Goal: Task Accomplishment & Management: Complete application form

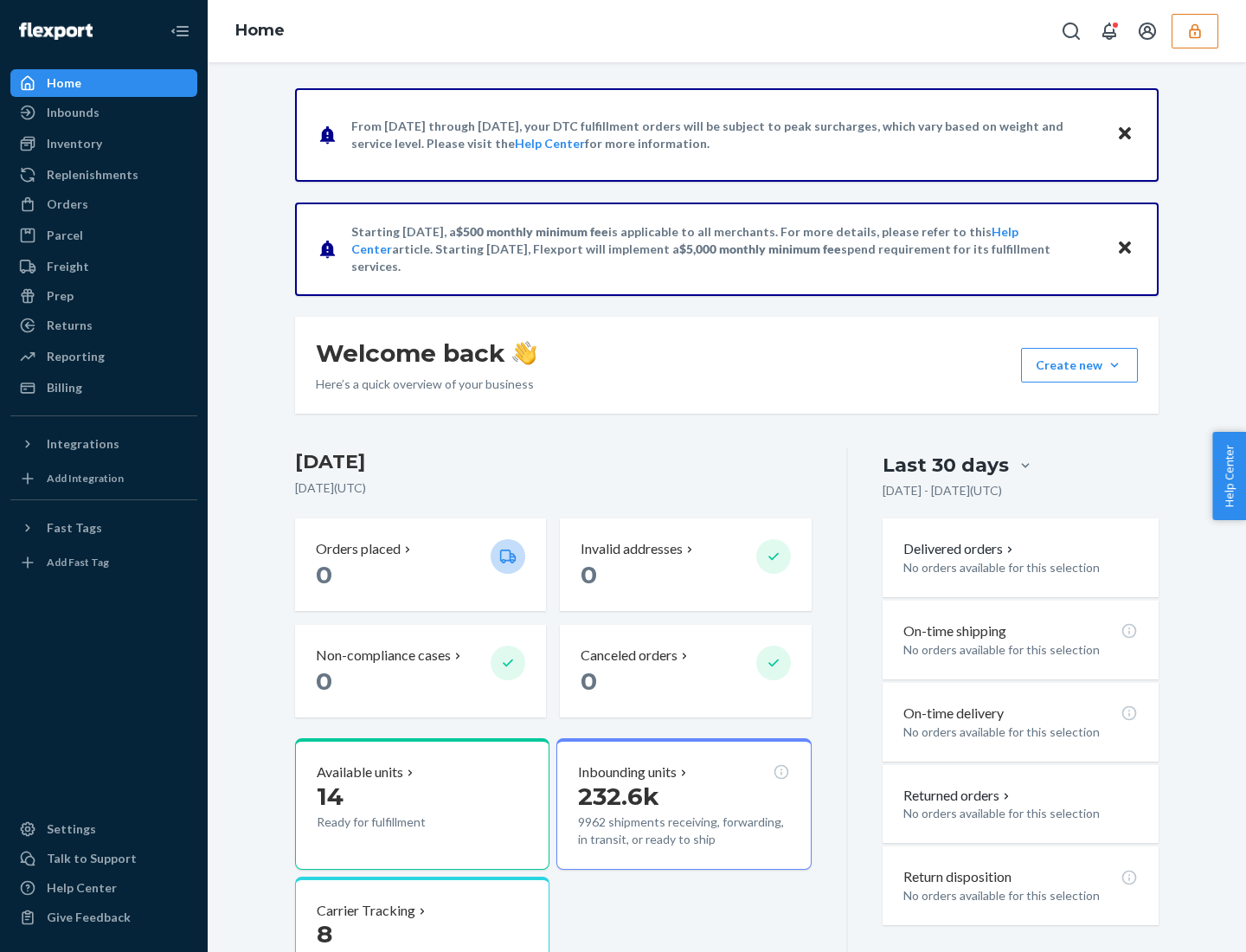
click at [1114, 366] on button "Create new Create new inbound Create new order Create new product" at bounding box center [1080, 366] width 117 height 35
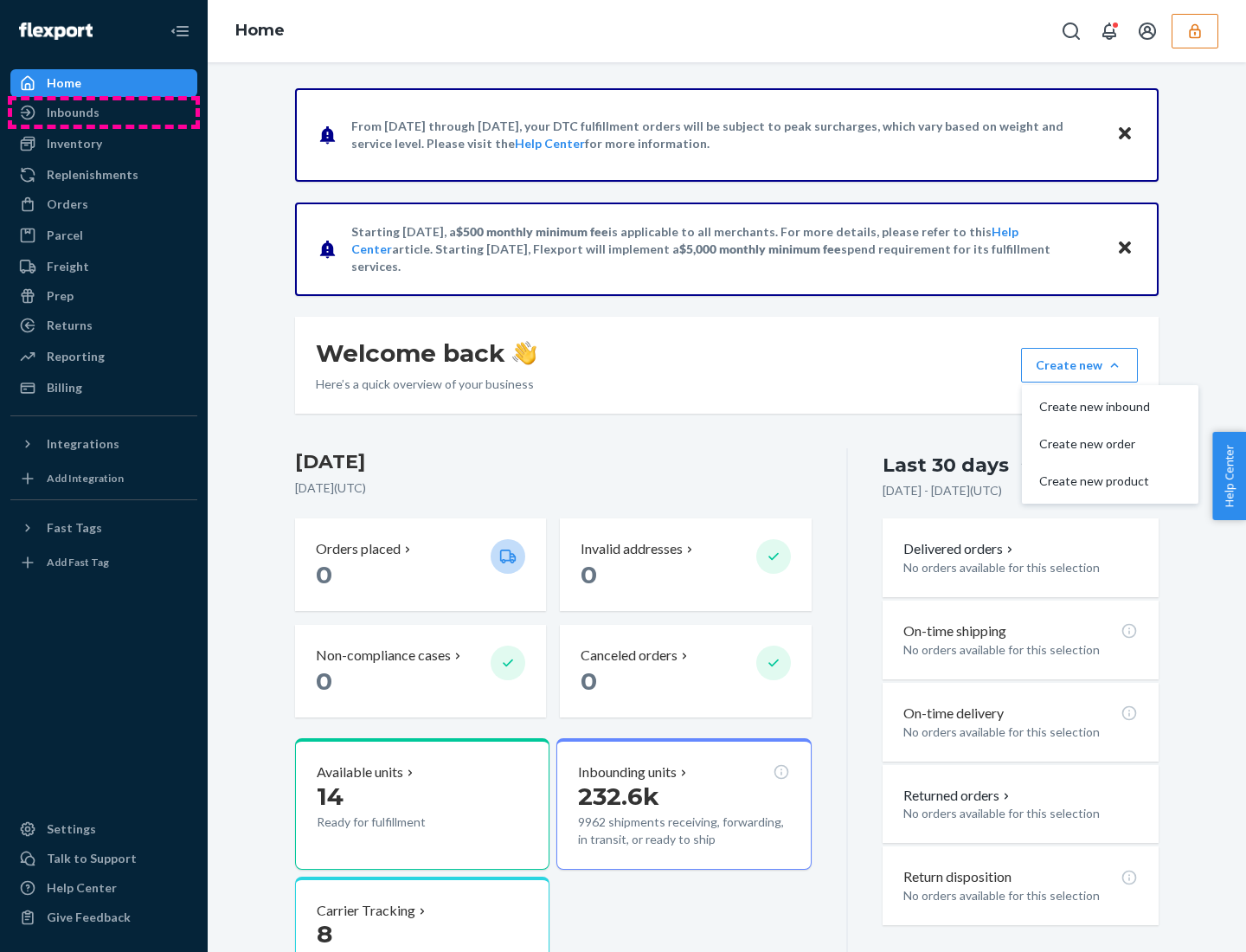
click at [104, 113] on div "Inbounds" at bounding box center [104, 113] width 184 height 24
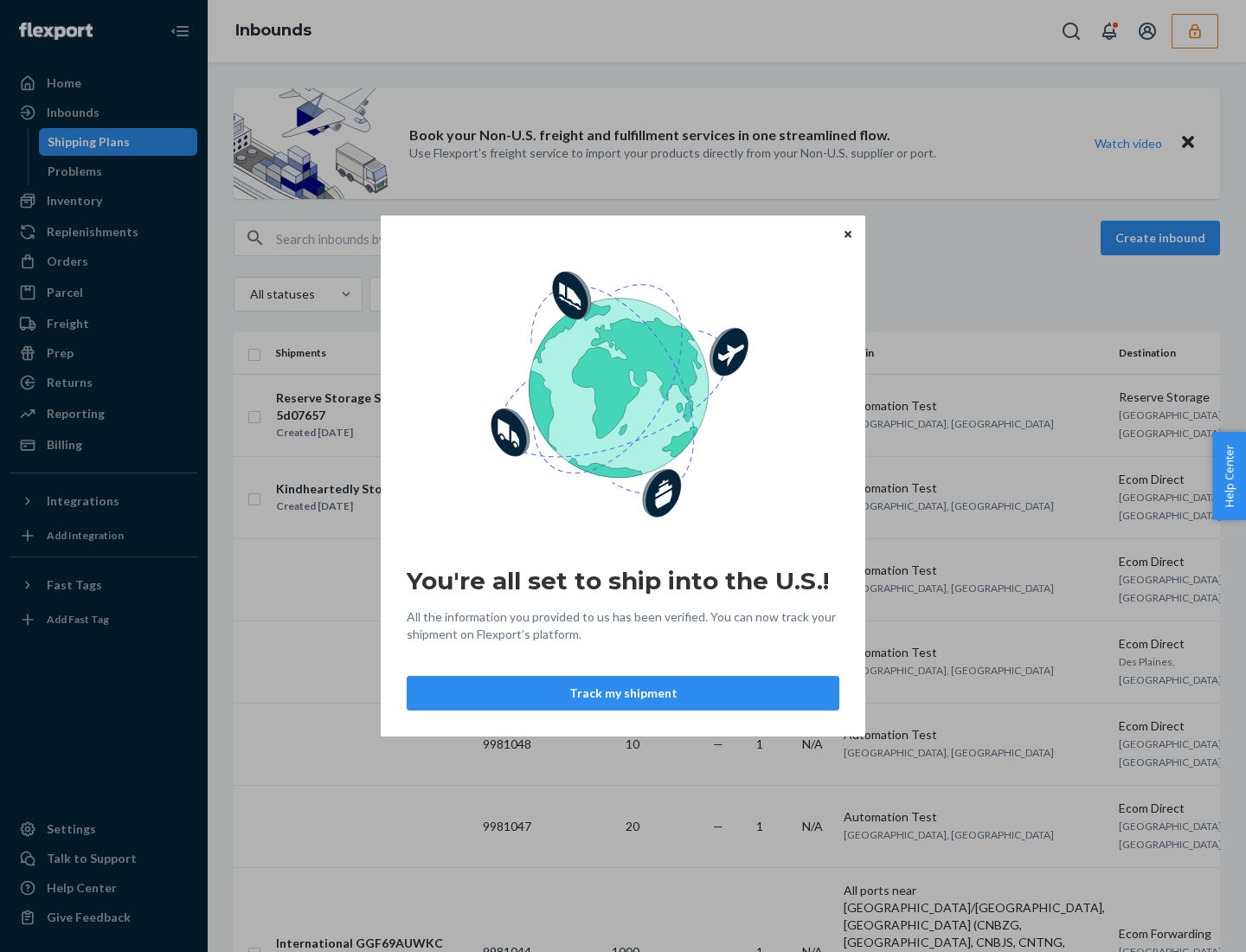
click at [847, 234] on icon "Close" at bounding box center [848, 234] width 7 height 7
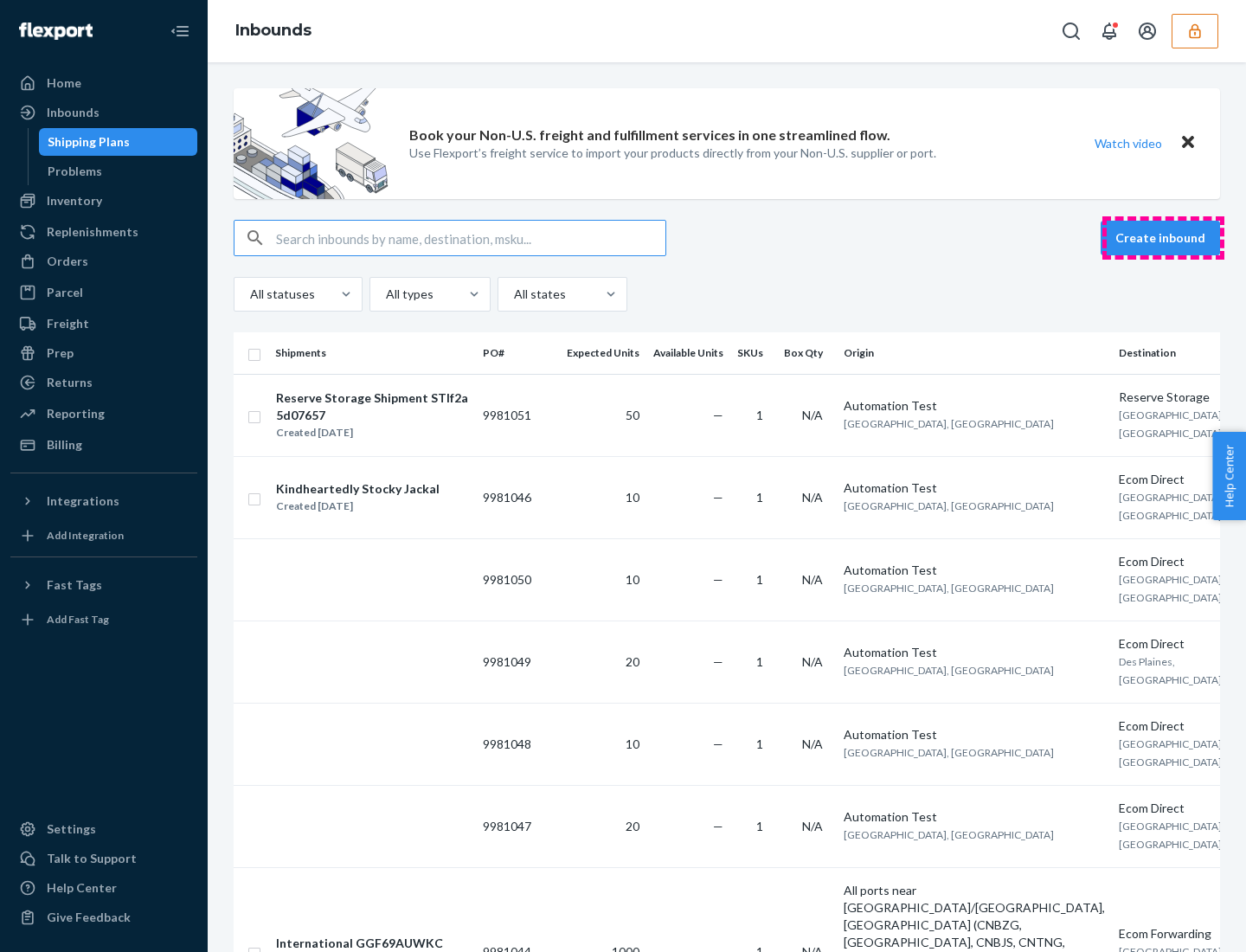
click at [1163, 238] on button "Create inbound" at bounding box center [1161, 238] width 120 height 35
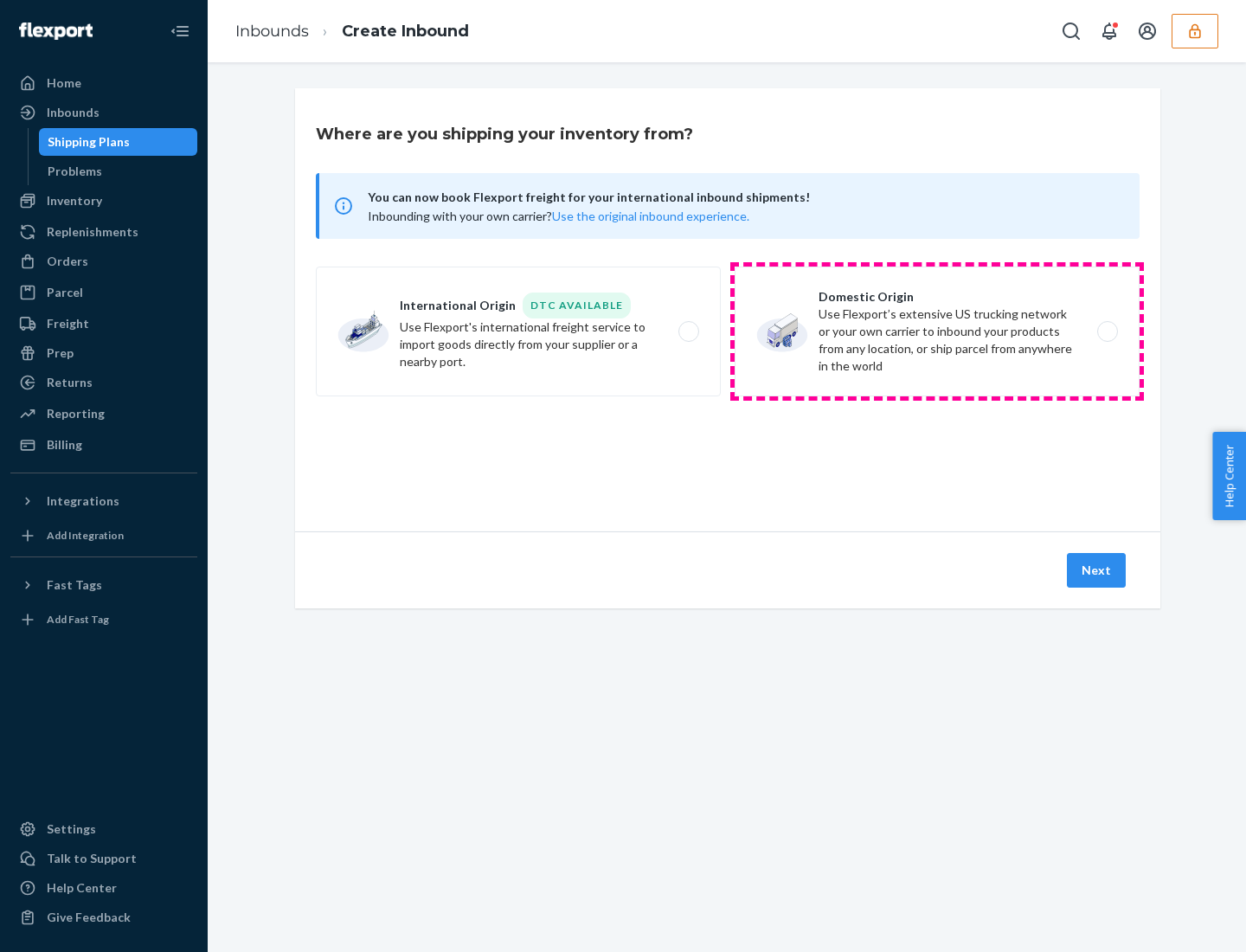
click at [938, 332] on label "Domestic Origin Use Flexport’s extensive US trucking network or your own carrie…" at bounding box center [937, 332] width 405 height 130
click at [1107, 332] on input "Domestic Origin Use Flexport’s extensive US trucking network or your own carrie…" at bounding box center [1113, 332] width 11 height 11
radio input "true"
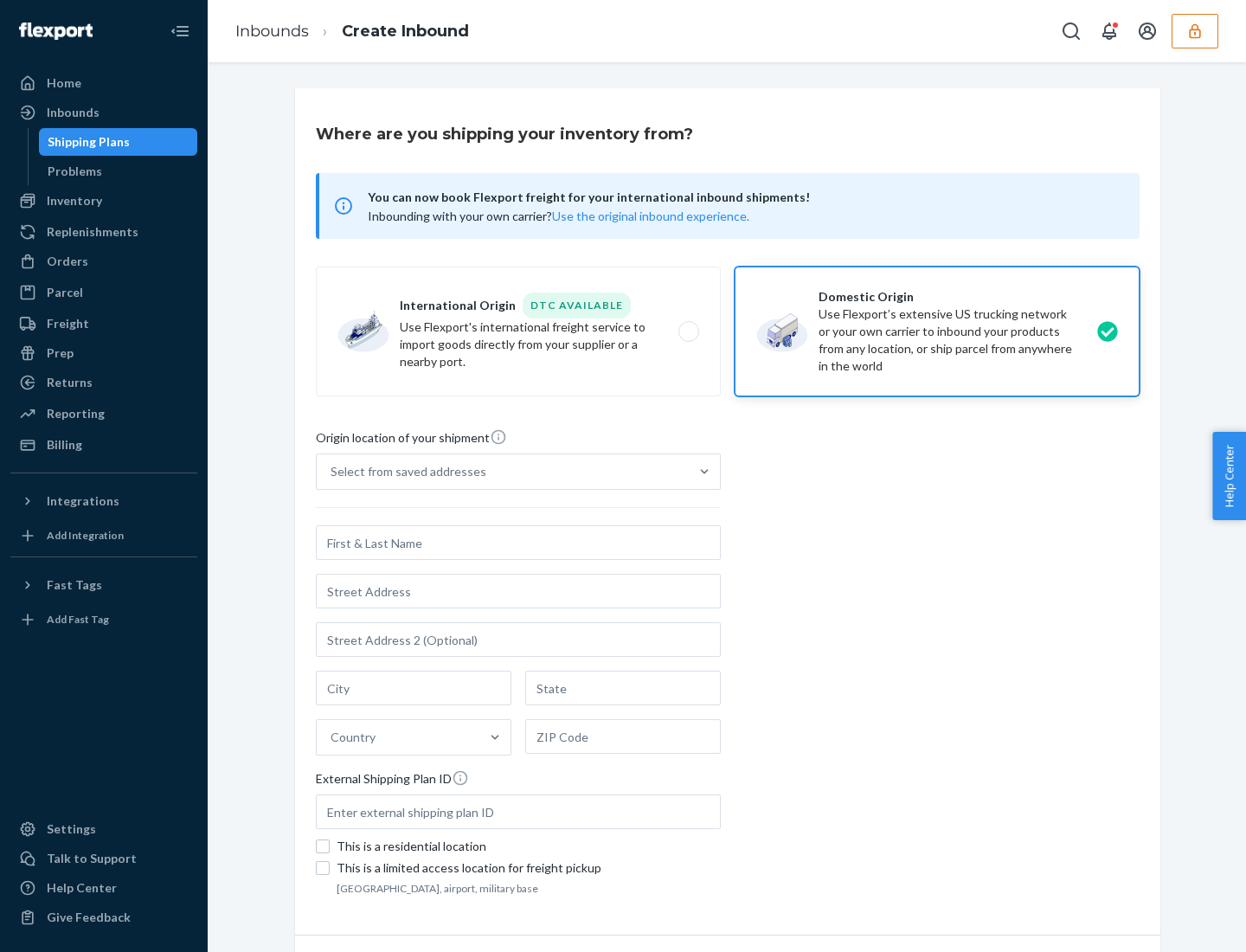
click at [503, 471] on div "Select from saved addresses" at bounding box center [503, 471] width 372 height 35
click at [333, 471] on input "Select from saved addresses" at bounding box center [332, 471] width 2 height 17
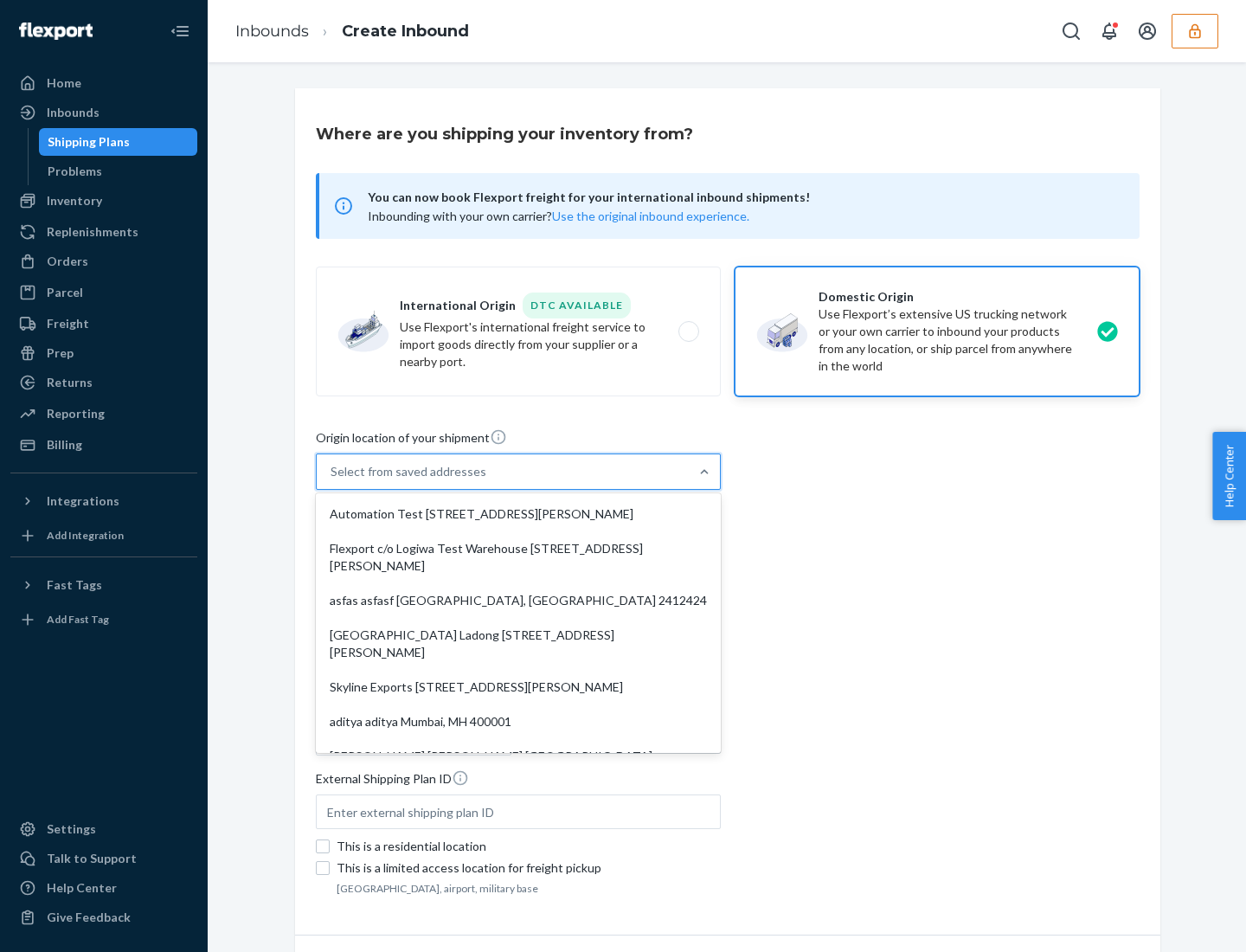
scroll to position [7, 0]
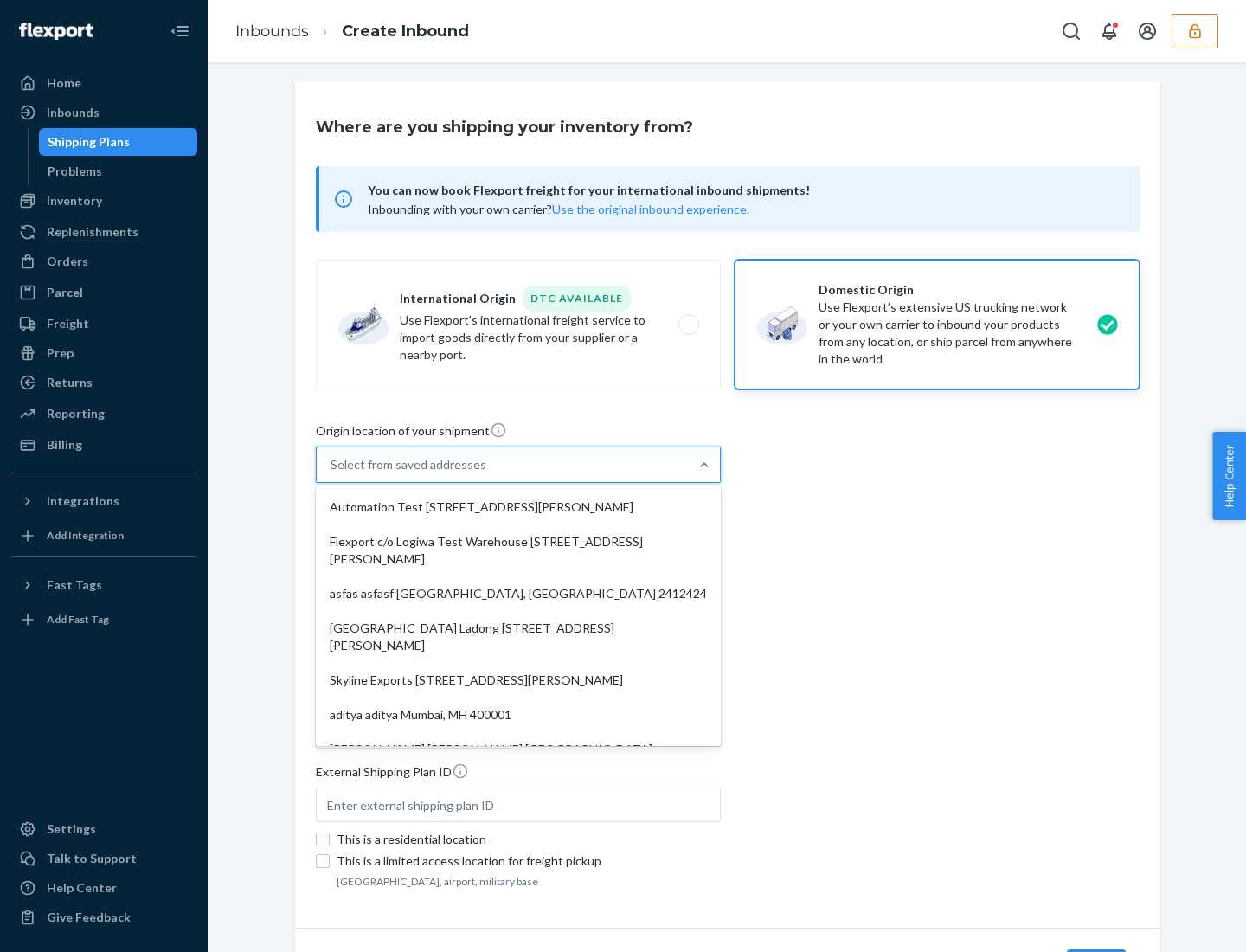
click at [518, 507] on div "Automation Test [STREET_ADDRESS][PERSON_NAME]" at bounding box center [518, 507] width 398 height 35
click at [333, 473] on input "option Automation Test [STREET_ADDRESS][PERSON_NAME] focused, 1 of 10. 10 resul…" at bounding box center [332, 464] width 2 height 17
type input "Automation Test"
type input "9th Floor"
type input "[GEOGRAPHIC_DATA]"
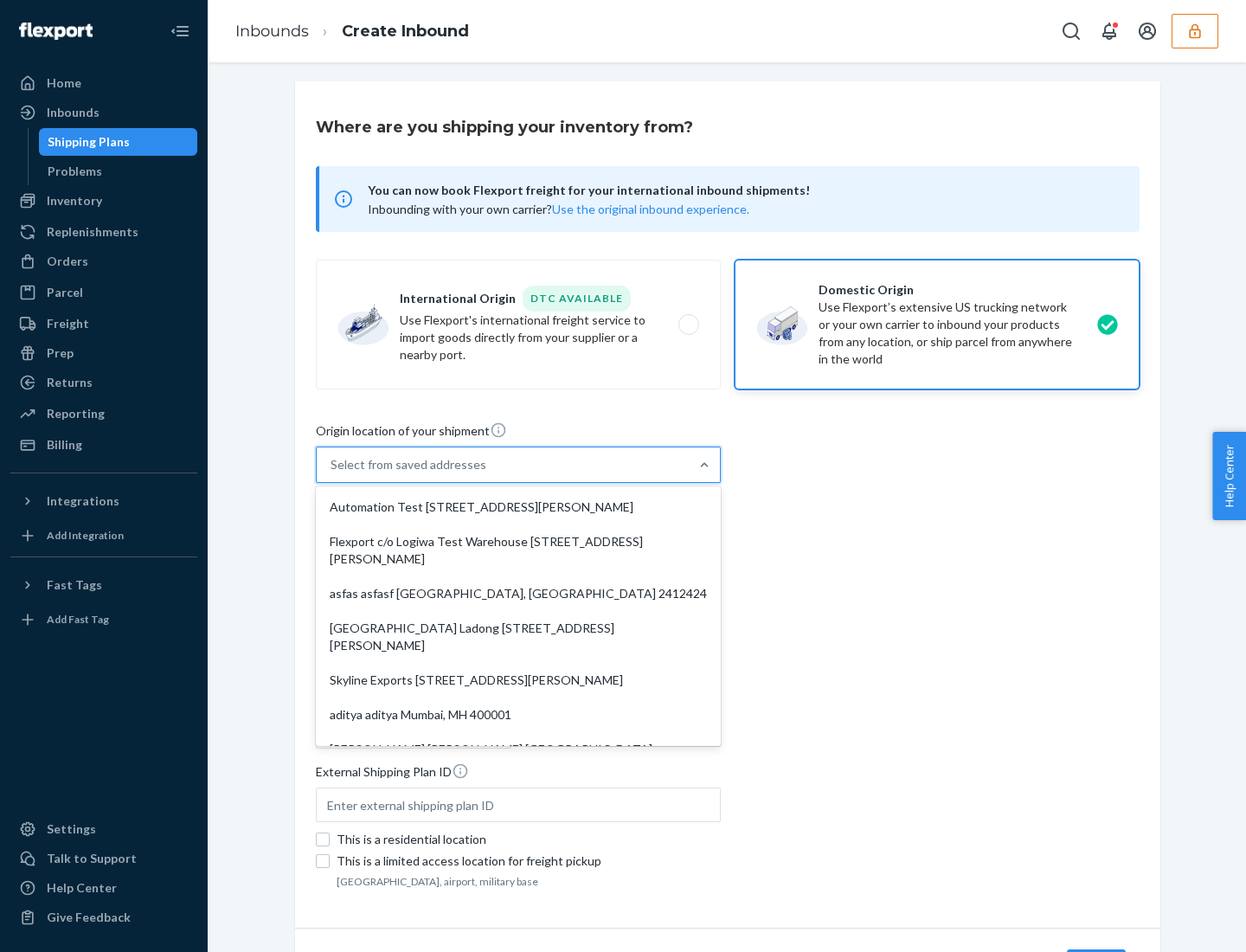
type input "CA"
type input "94104"
type input "[STREET_ADDRESS][PERSON_NAME]"
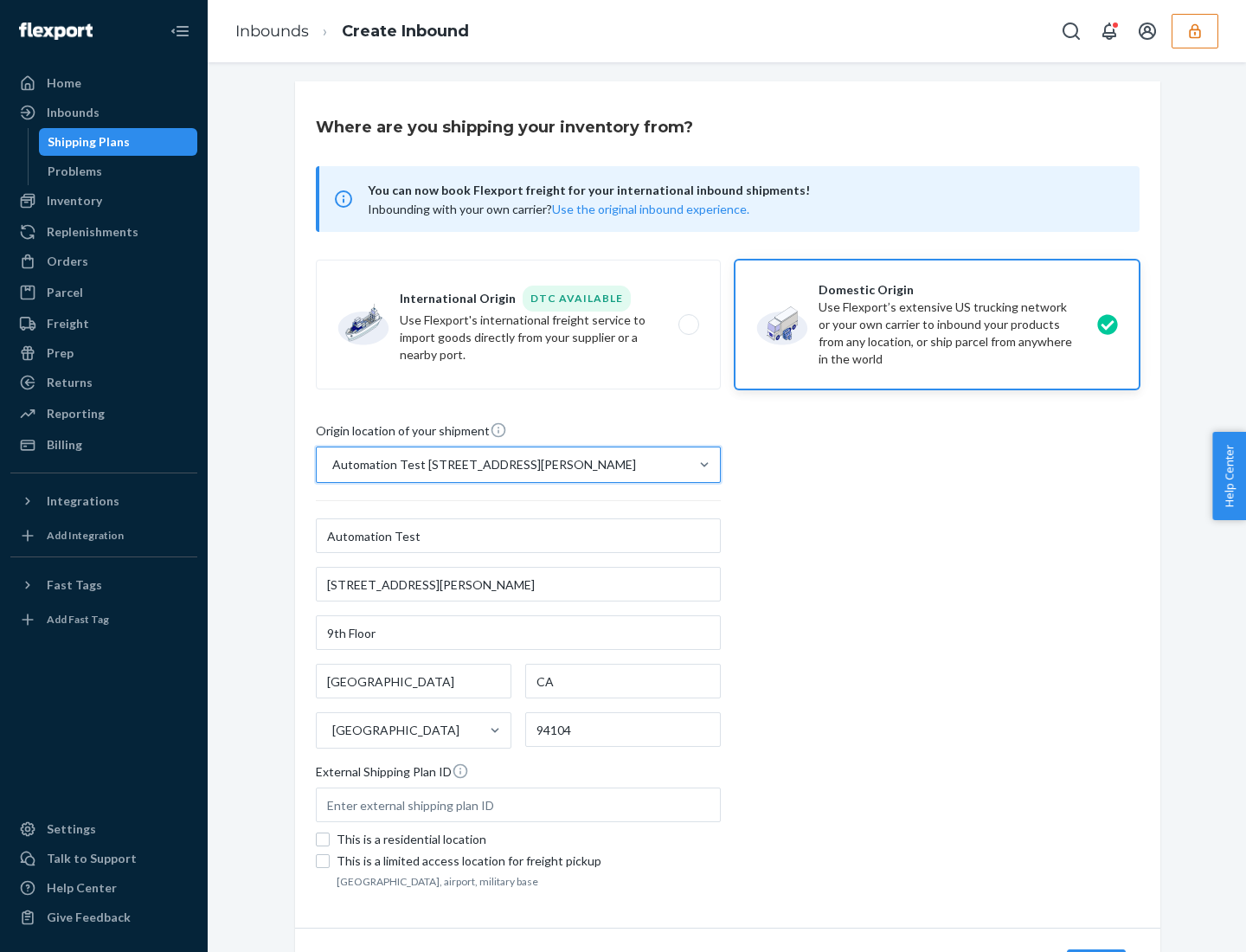
scroll to position [101, 0]
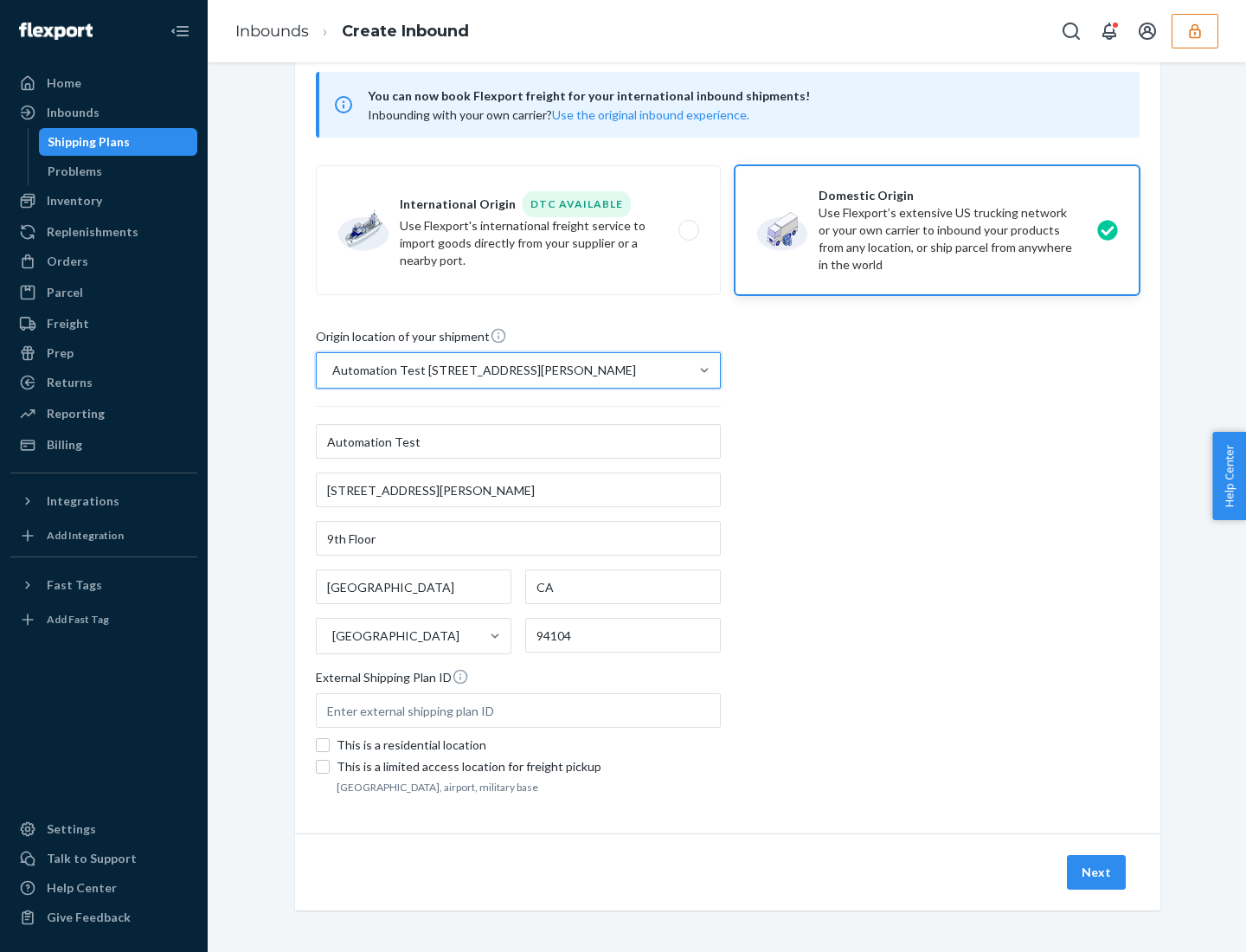
click at [1098, 872] on button "Next" at bounding box center [1097, 872] width 59 height 35
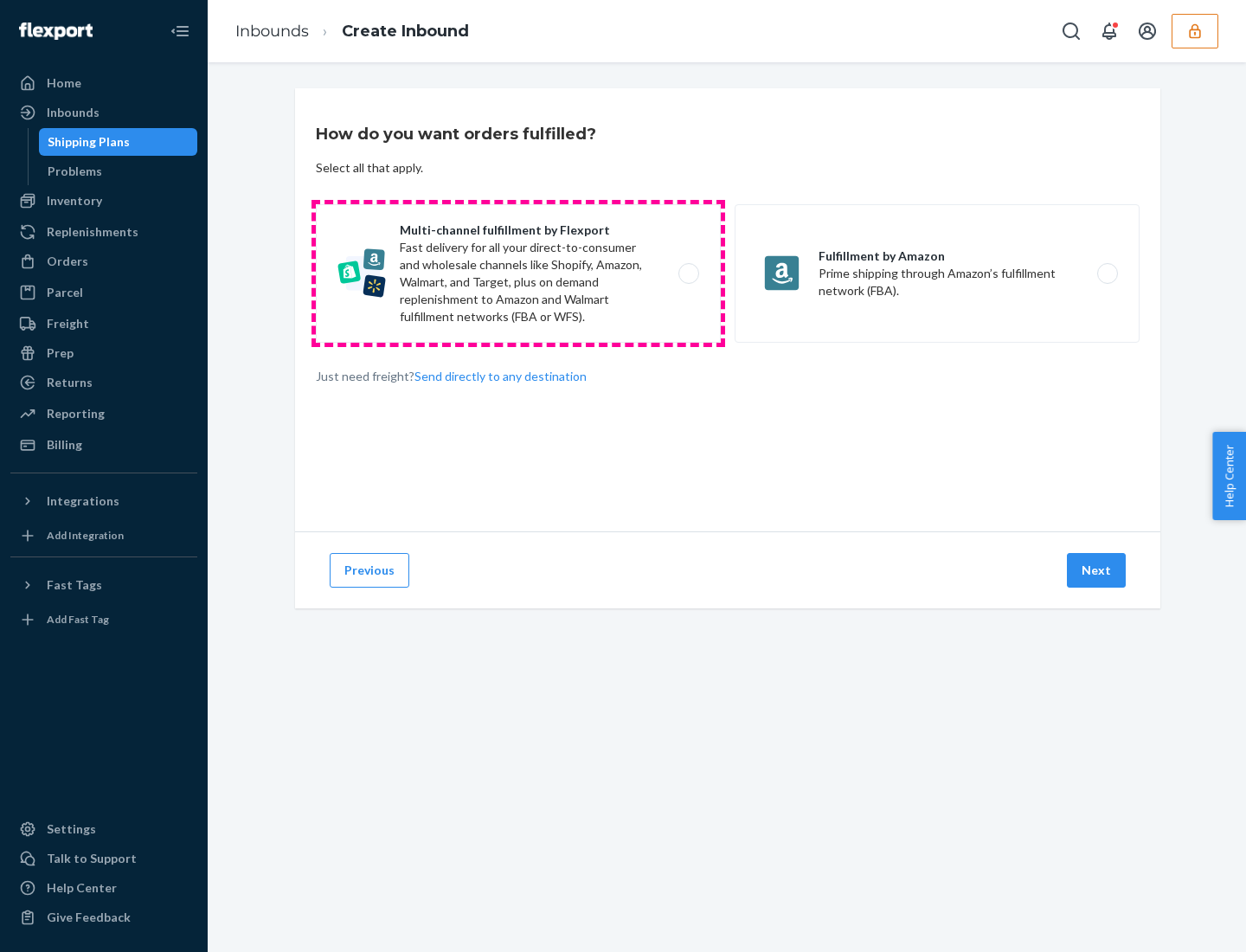
click at [518, 274] on label "Multi-channel fulfillment by Flexport Fast delivery for all your direct-to-cons…" at bounding box center [518, 274] width 405 height 139
click at [688, 274] on input "Multi-channel fulfillment by Flexport Fast delivery for all your direct-to-cons…" at bounding box center [693, 274] width 11 height 11
radio input "true"
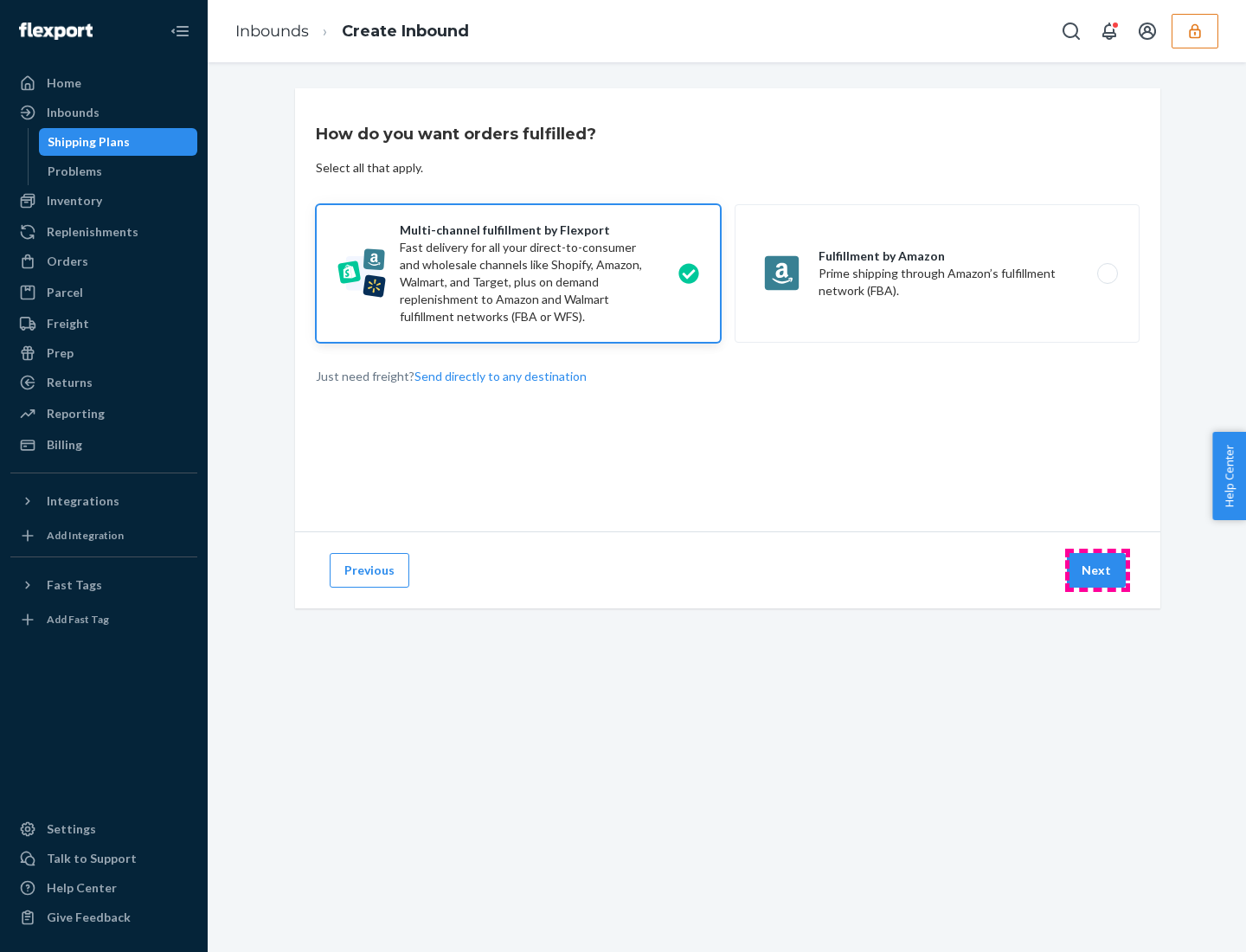
click at [1098, 570] on button "Next" at bounding box center [1097, 570] width 59 height 35
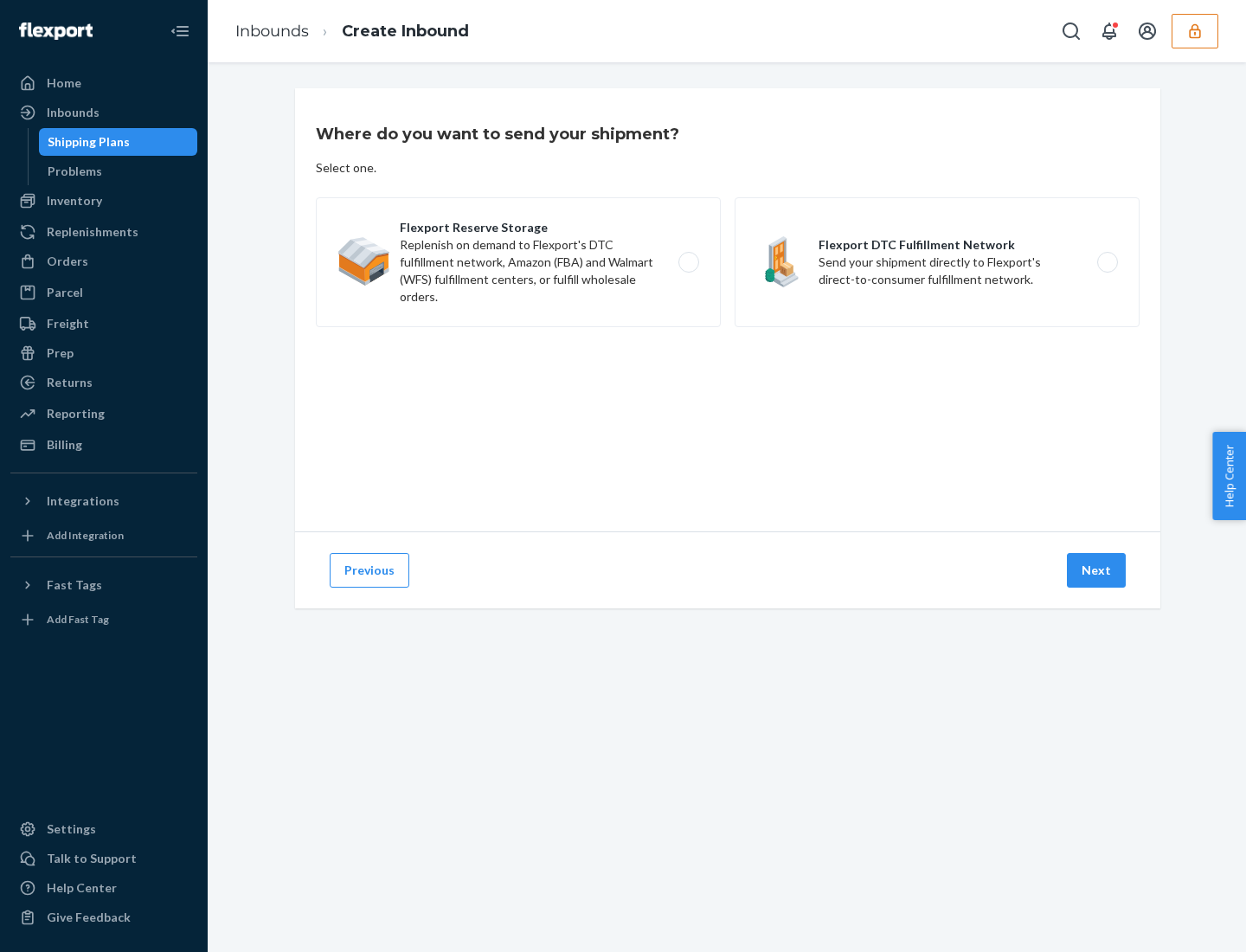
click at [518, 262] on label "Flexport Reserve Storage Replenish on demand to Flexport's DTC fulfillment netw…" at bounding box center [518, 262] width 405 height 130
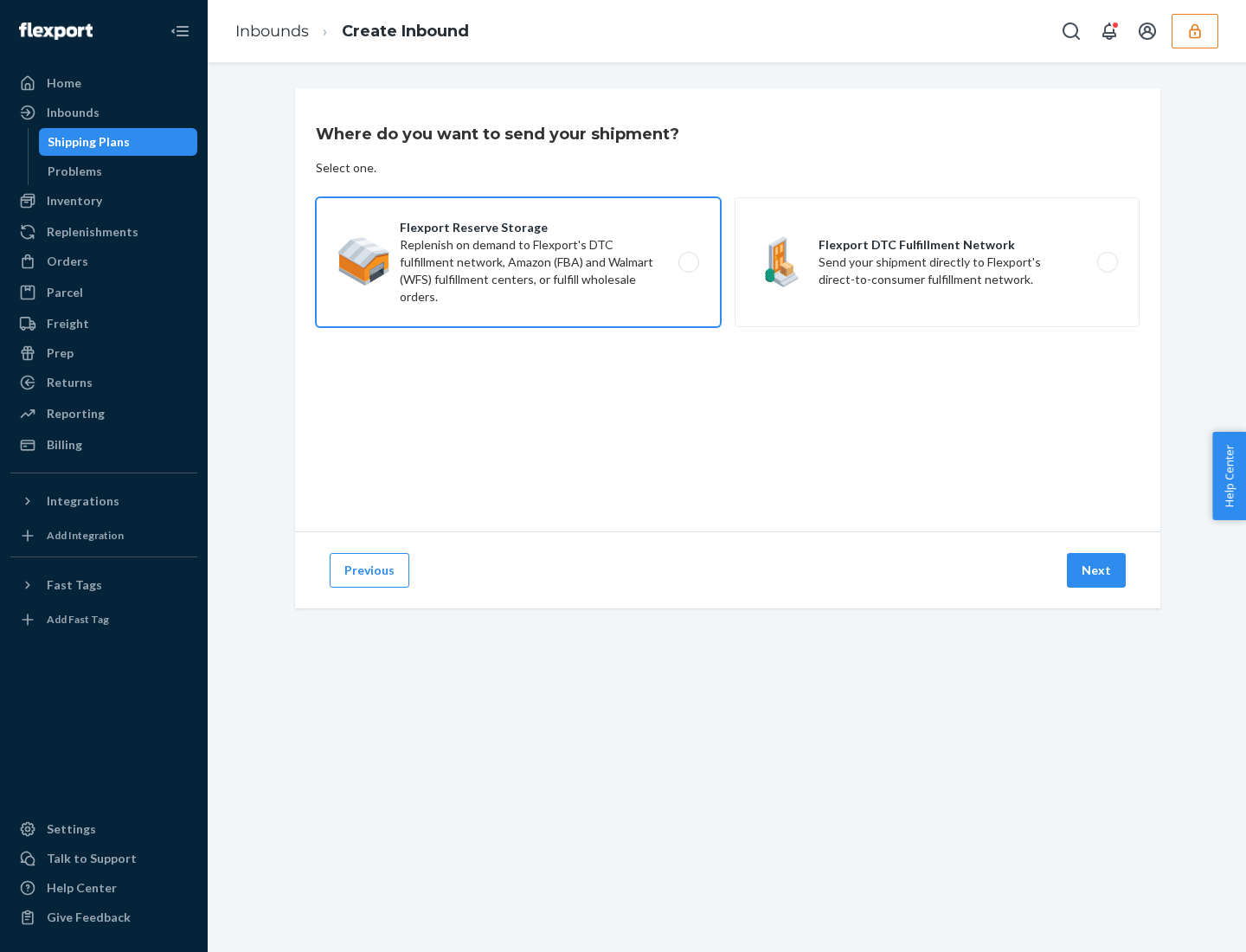
click at [688, 262] on input "Flexport Reserve Storage Replenish on demand to Flexport's DTC fulfillment netw…" at bounding box center [693, 262] width 11 height 11
radio input "true"
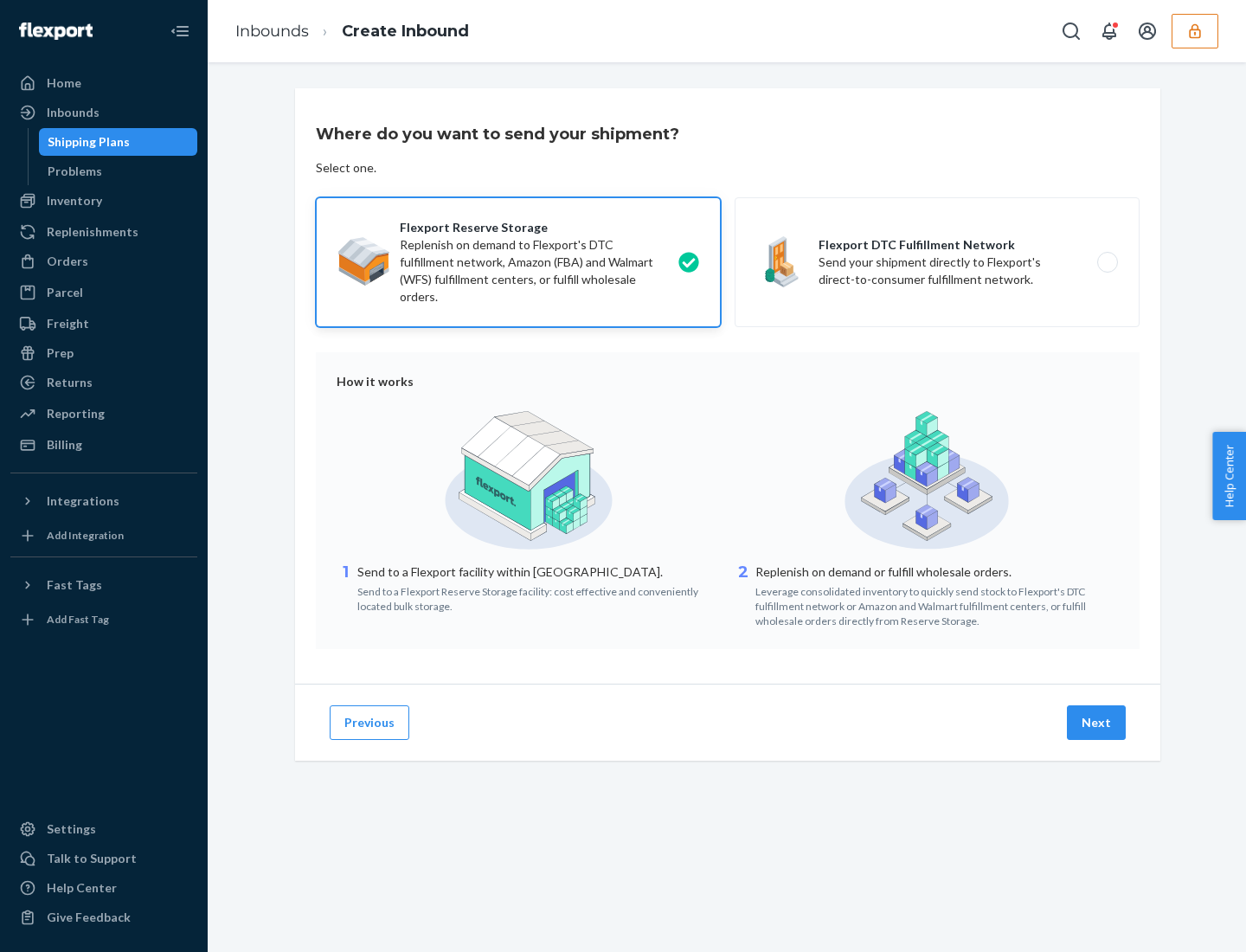
click at [1098, 722] on button "Next" at bounding box center [1097, 722] width 59 height 35
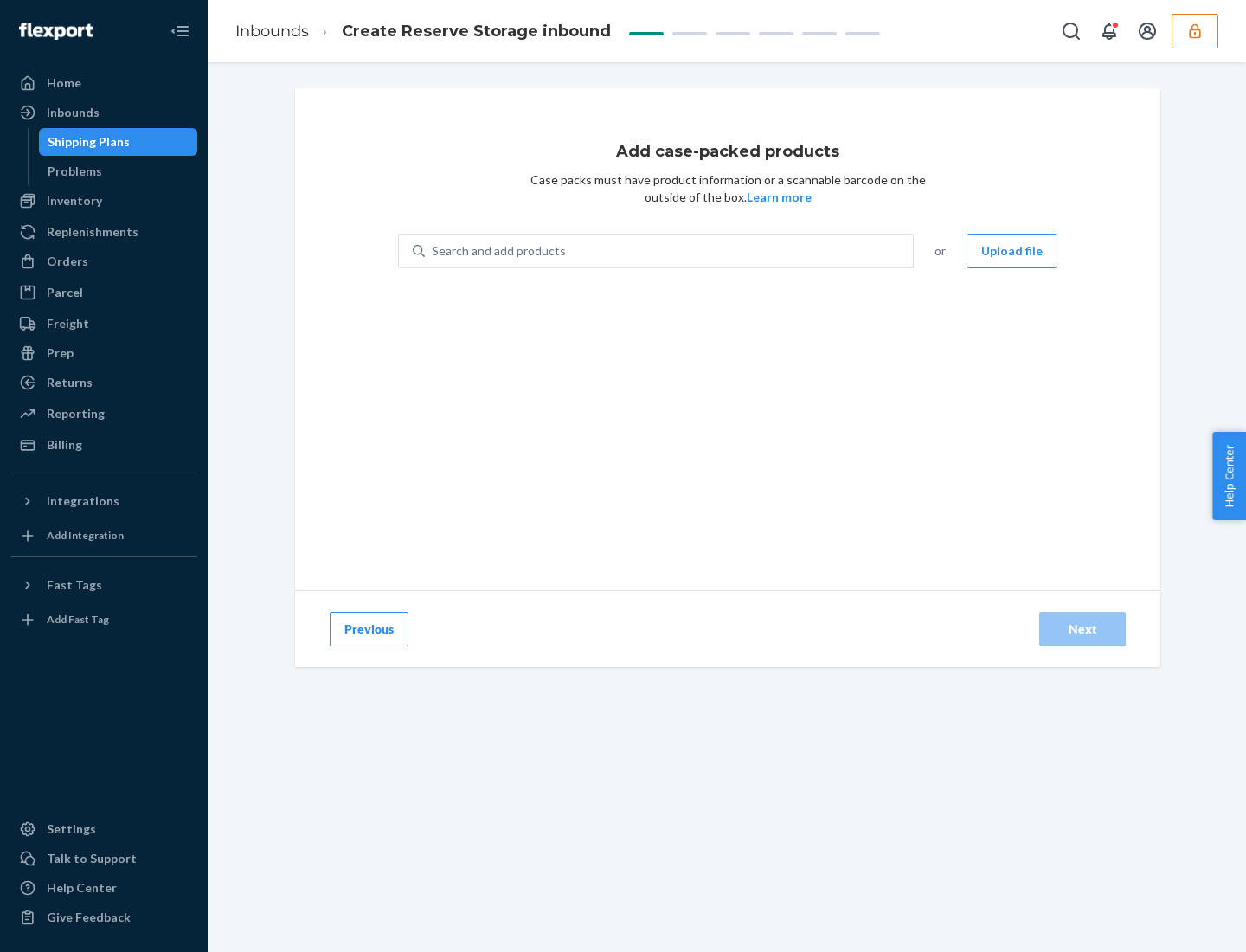
click at [670, 251] on div "Search and add products" at bounding box center [668, 251] width 488 height 31
click at [433, 251] on input "Search and add products" at bounding box center [432, 251] width 2 height 17
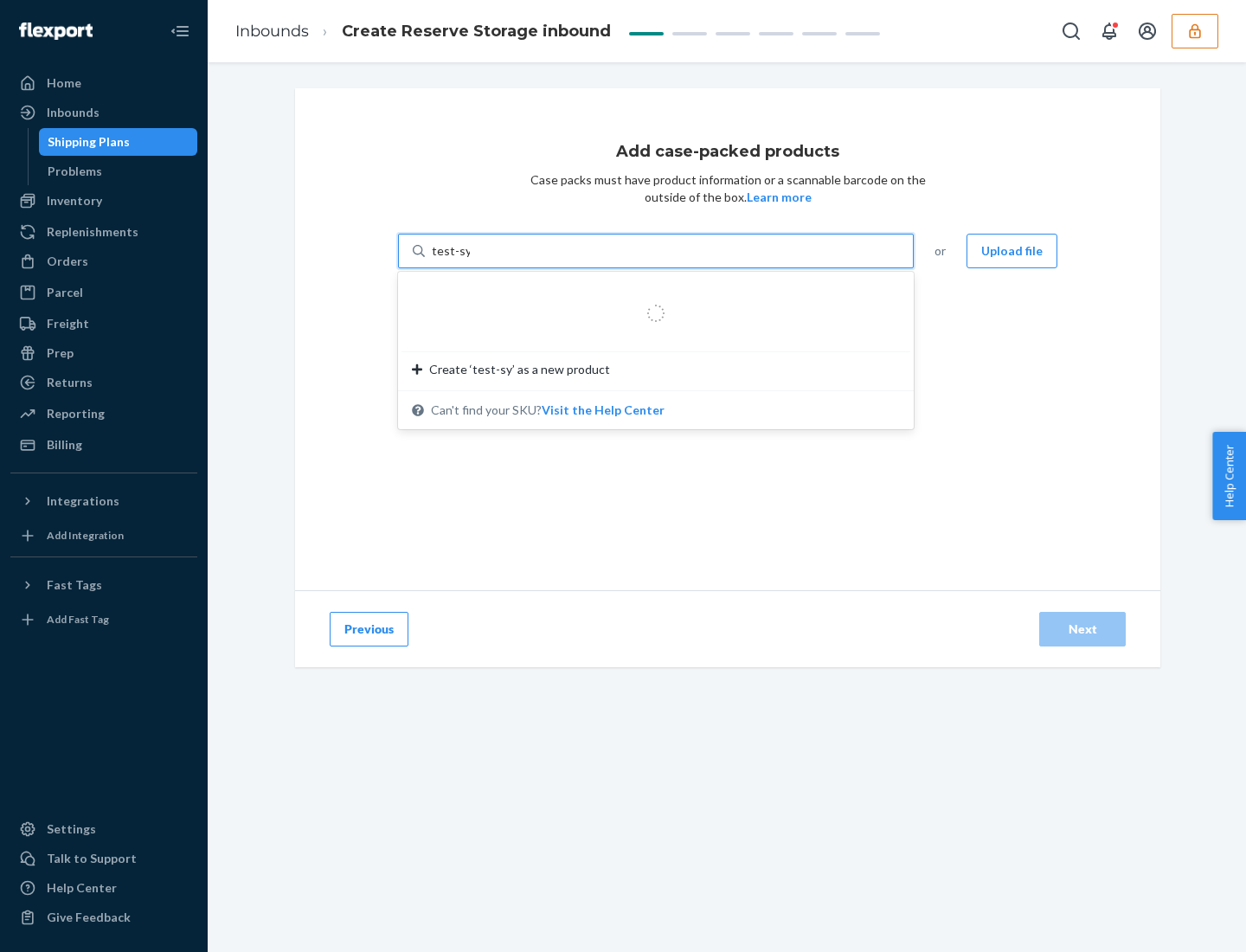
type input "test-syn"
click at [445, 292] on span "test-syn-test" at bounding box center [449, 292] width 75 height 15
click at [445, 260] on input "test-syn" at bounding box center [454, 251] width 45 height 17
type input "1"
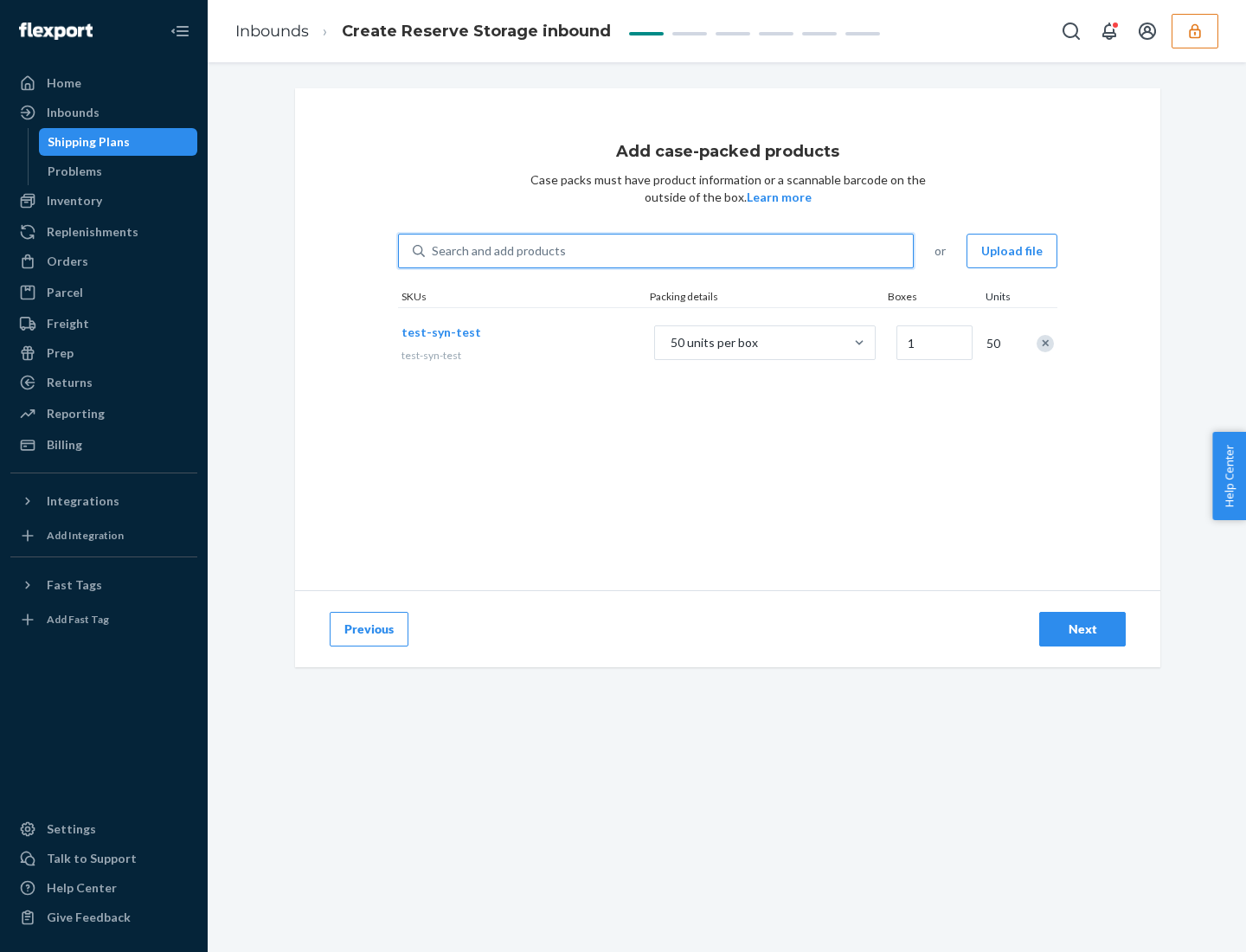
click at [1083, 629] on div "Next" at bounding box center [1083, 629] width 57 height 17
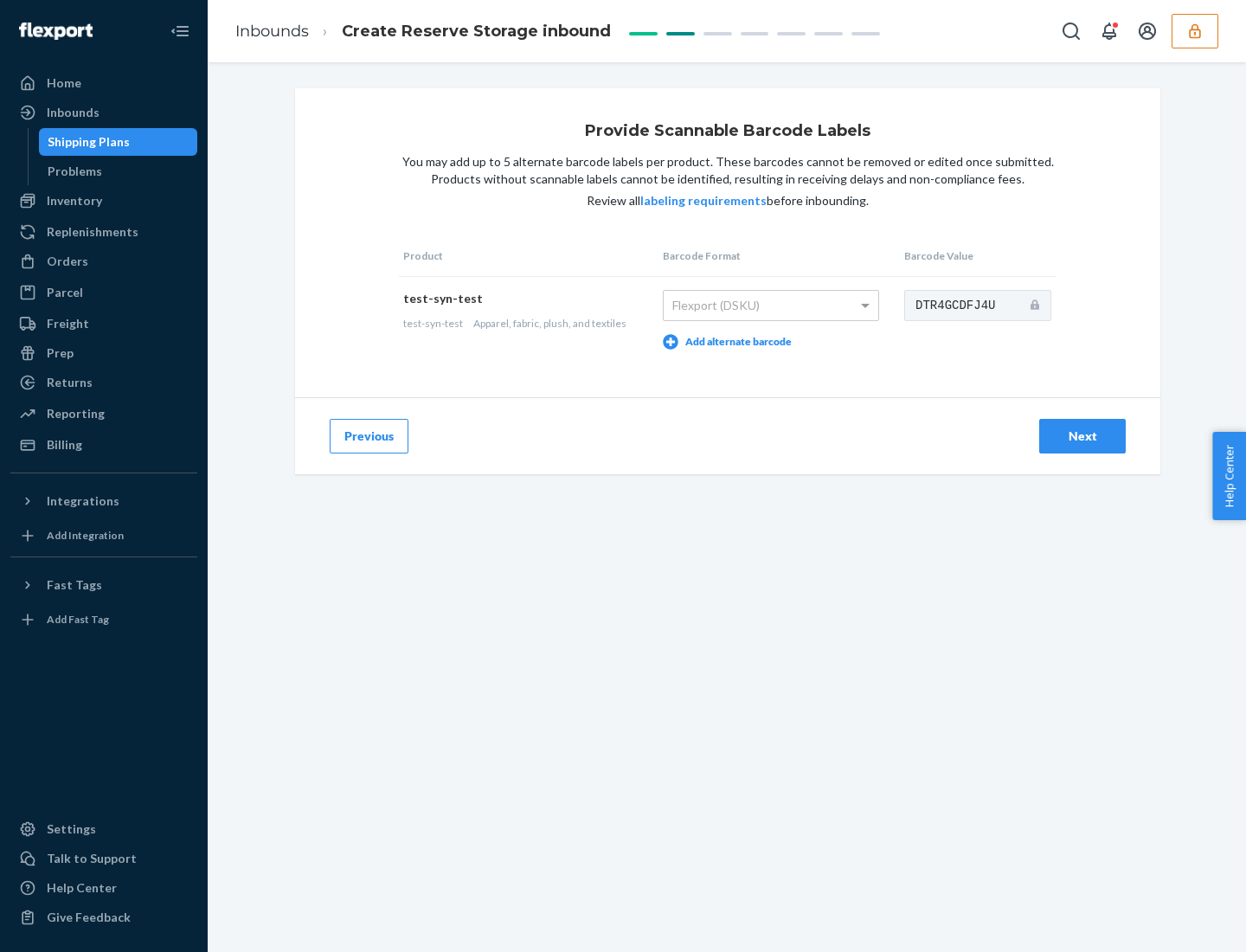
click at [1083, 435] on div "Next" at bounding box center [1083, 436] width 57 height 17
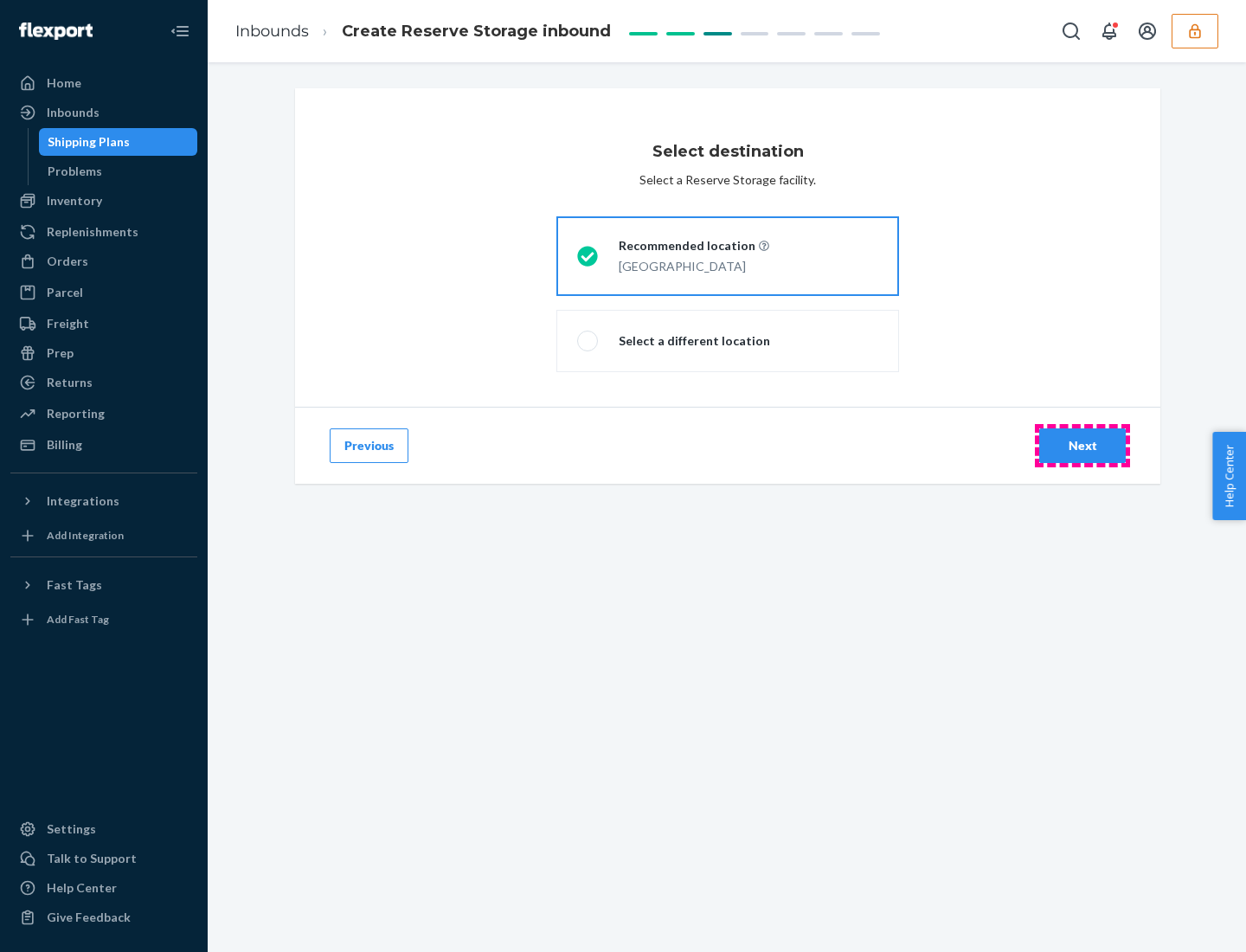
click at [1083, 445] on div "Next" at bounding box center [1083, 445] width 57 height 17
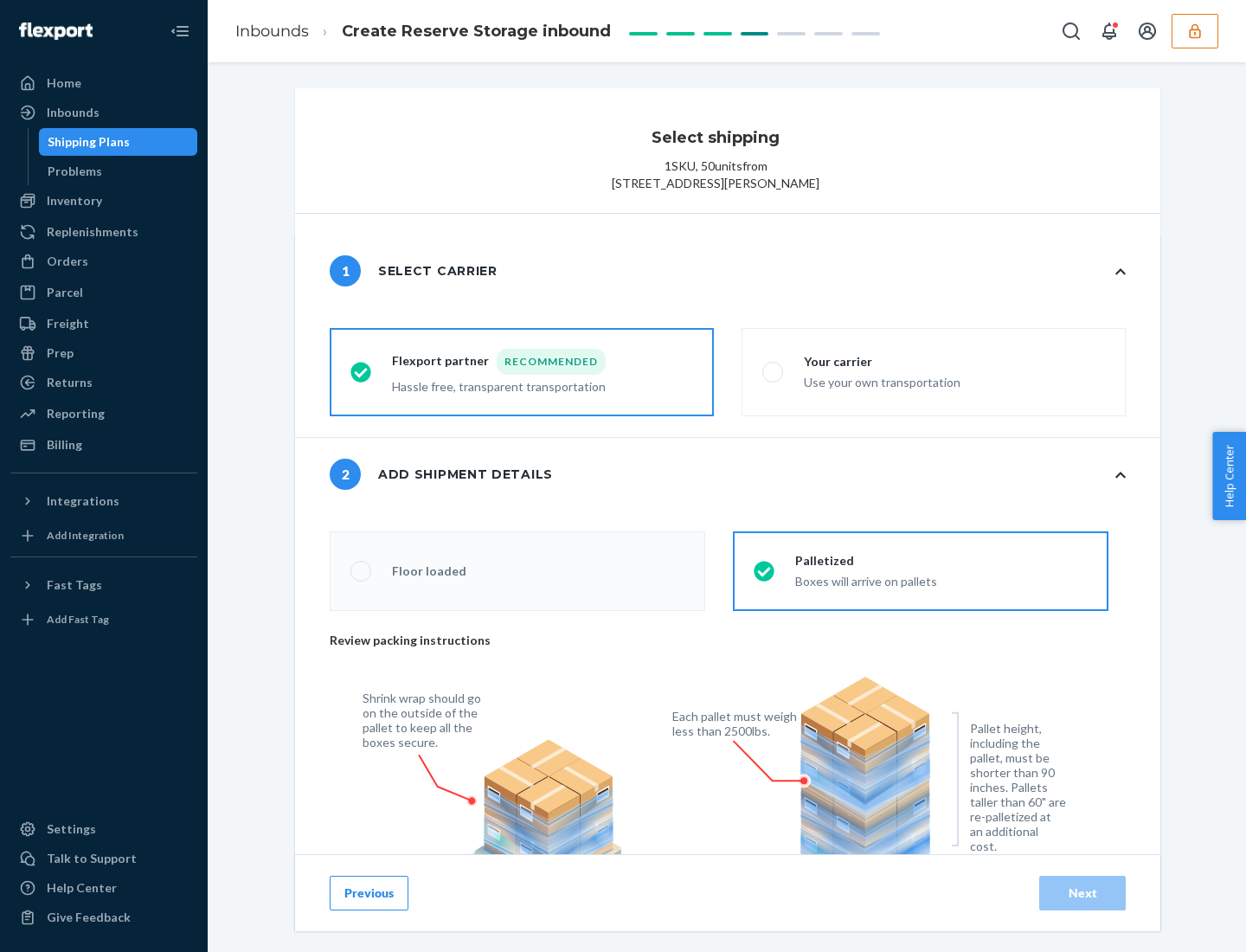
radio input "false"
type input "1"
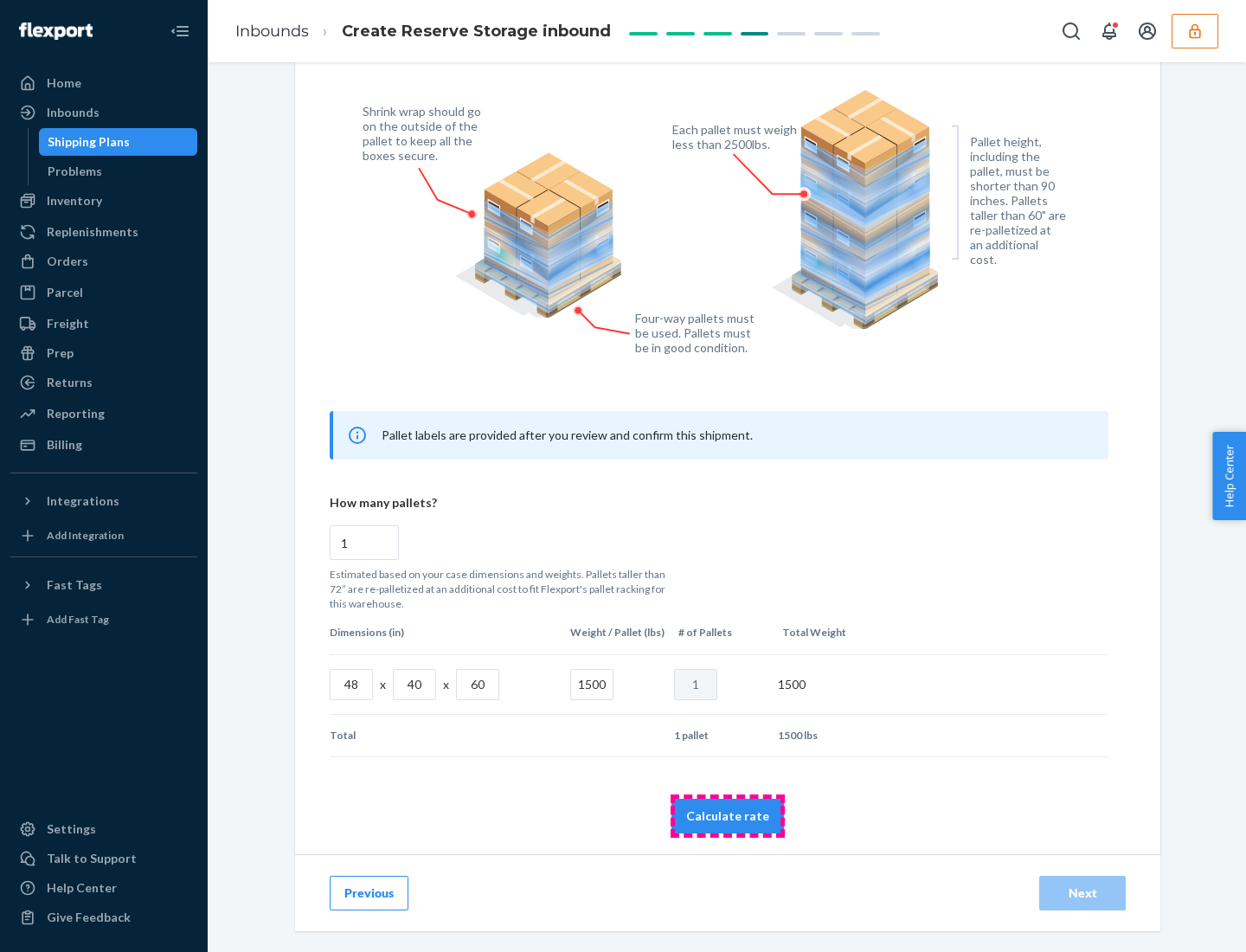
click at [728, 815] on button "Calculate rate" at bounding box center [728, 816] width 113 height 35
radio input "false"
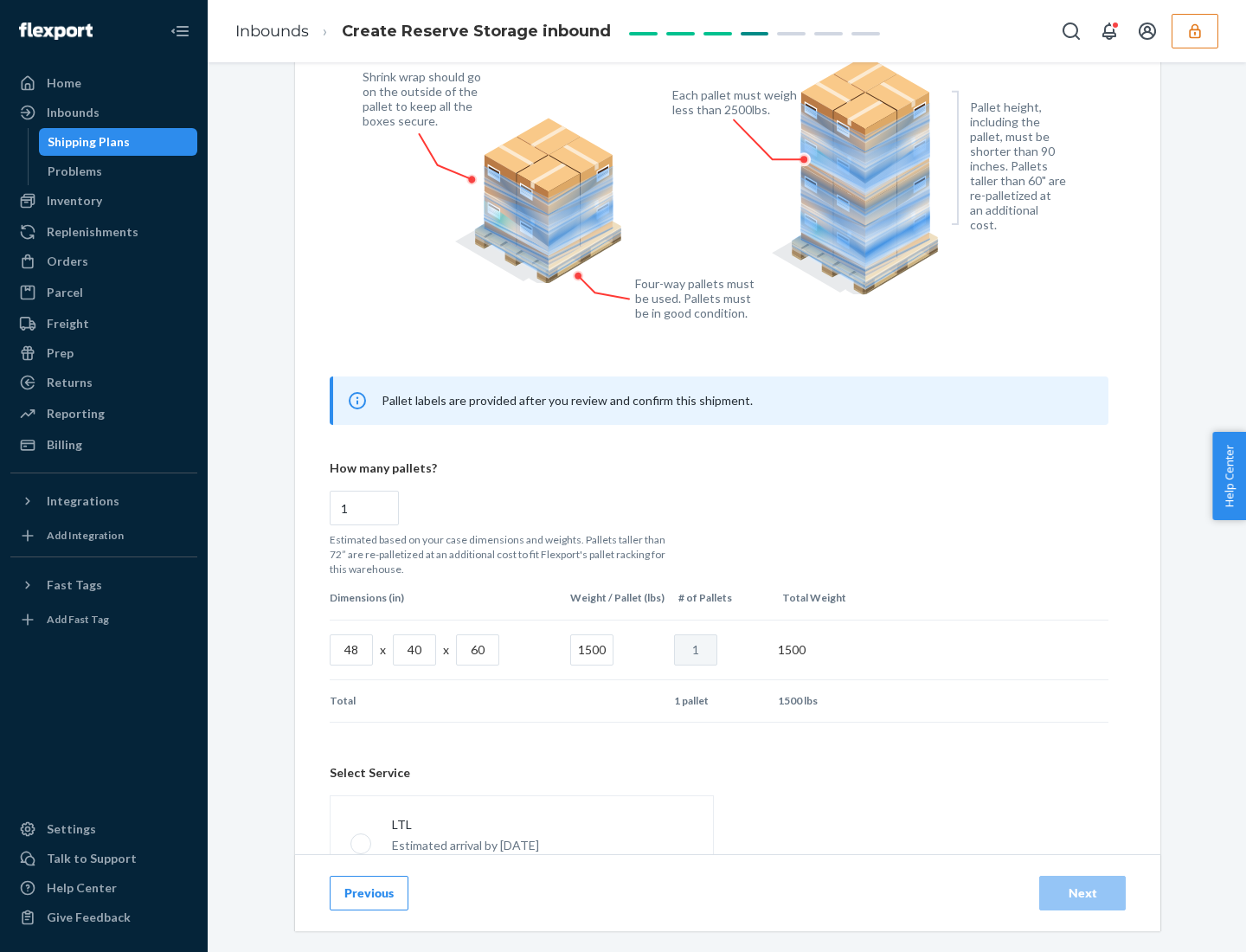
scroll to position [765, 0]
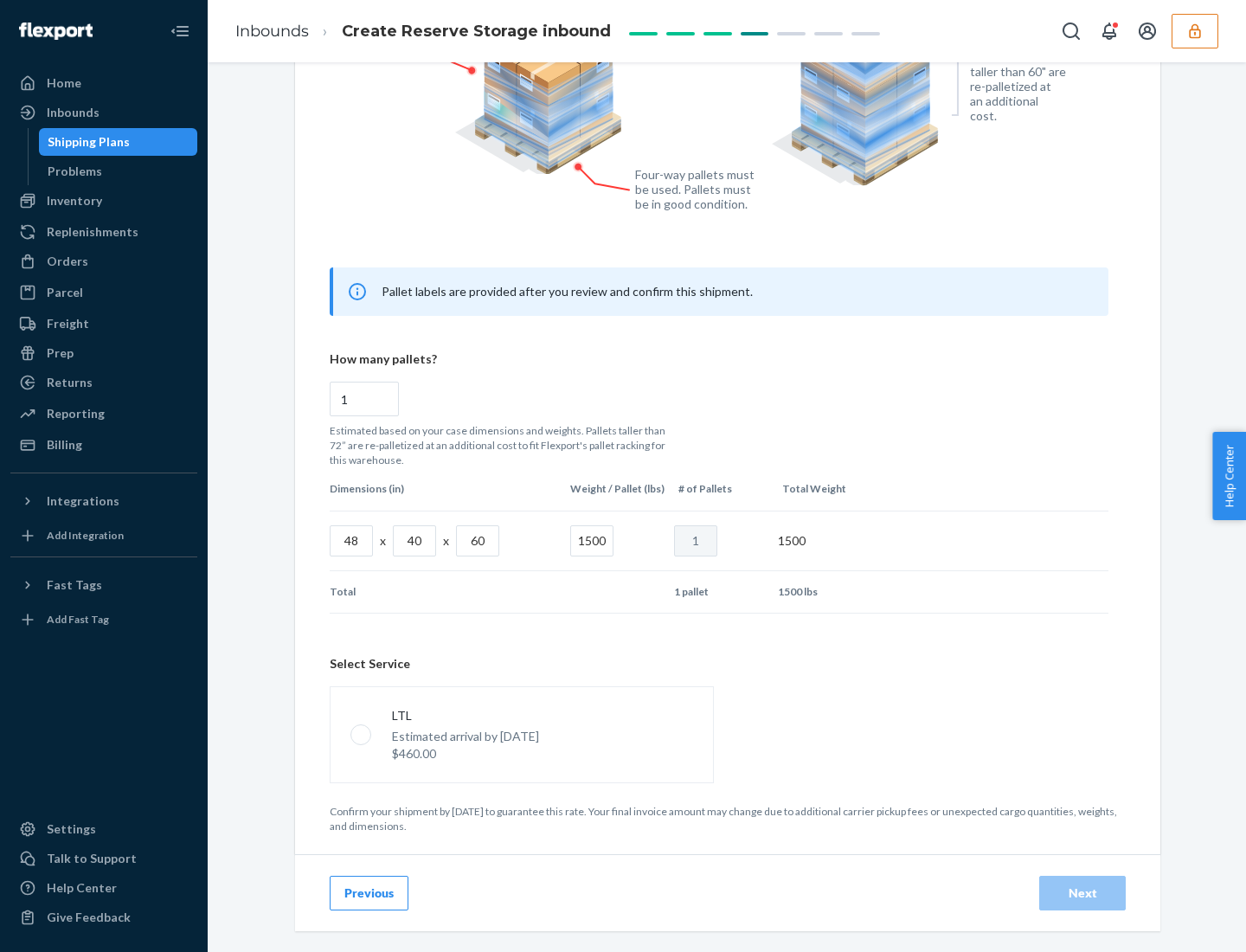
click at [521, 734] on p "Estimated arrival by [DATE]" at bounding box center [465, 736] width 147 height 17
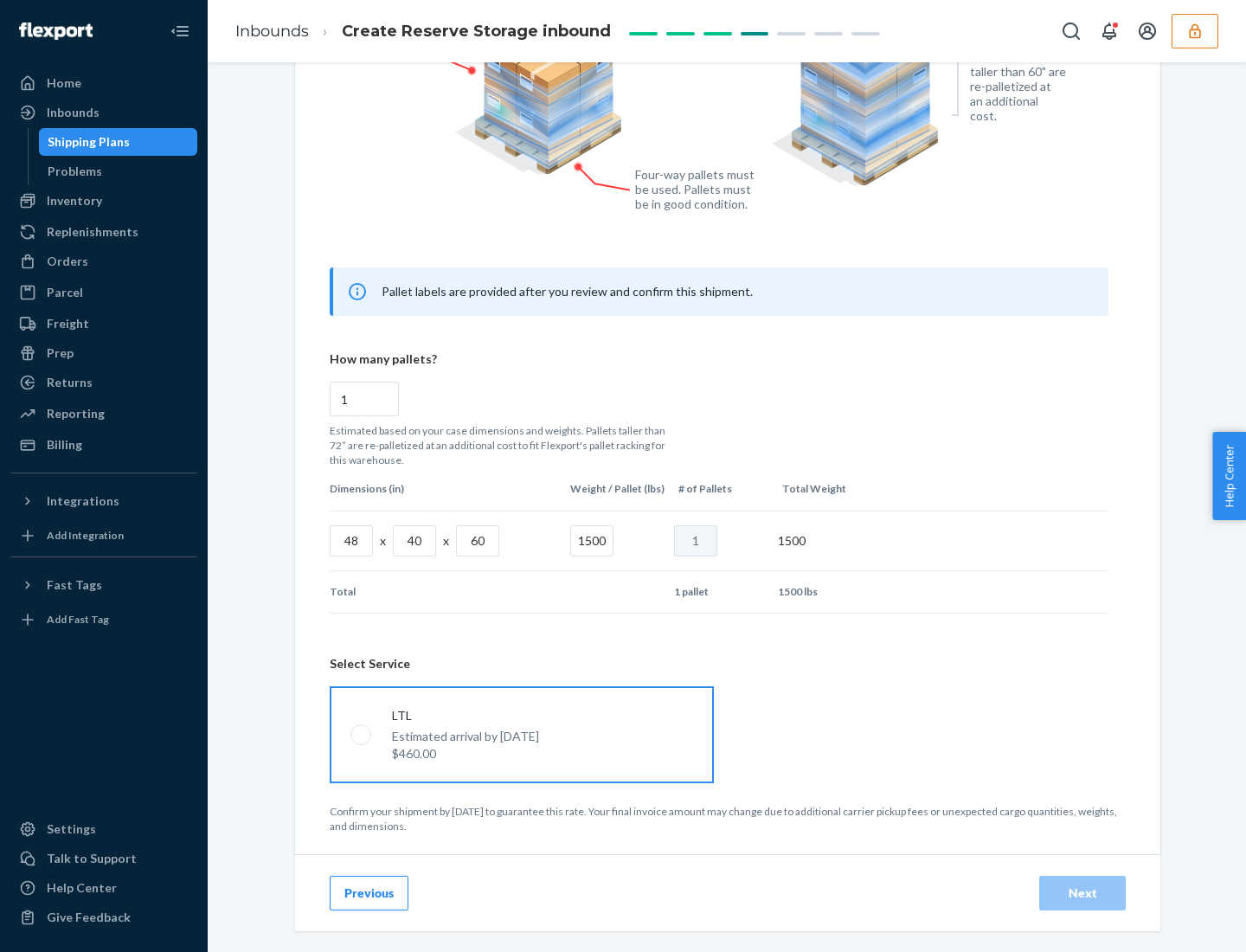
click at [362, 734] on input "LTL Estimated arrival by [DATE] $460.00" at bounding box center [356, 734] width 11 height 11
radio input "true"
radio input "false"
click at [1083, 892] on div "Next" at bounding box center [1083, 893] width 57 height 17
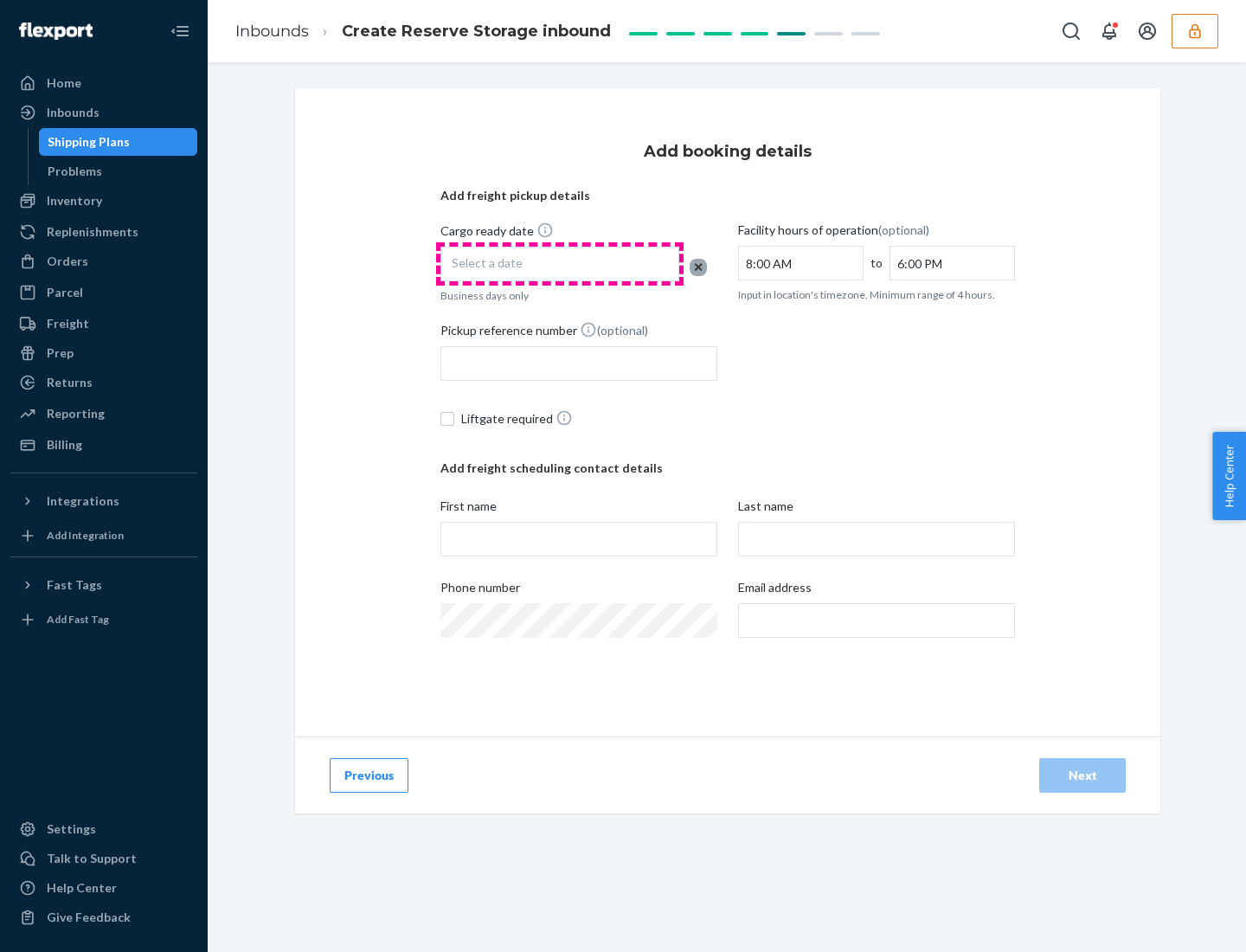
click at [560, 264] on div "Select a date" at bounding box center [560, 264] width 239 height 35
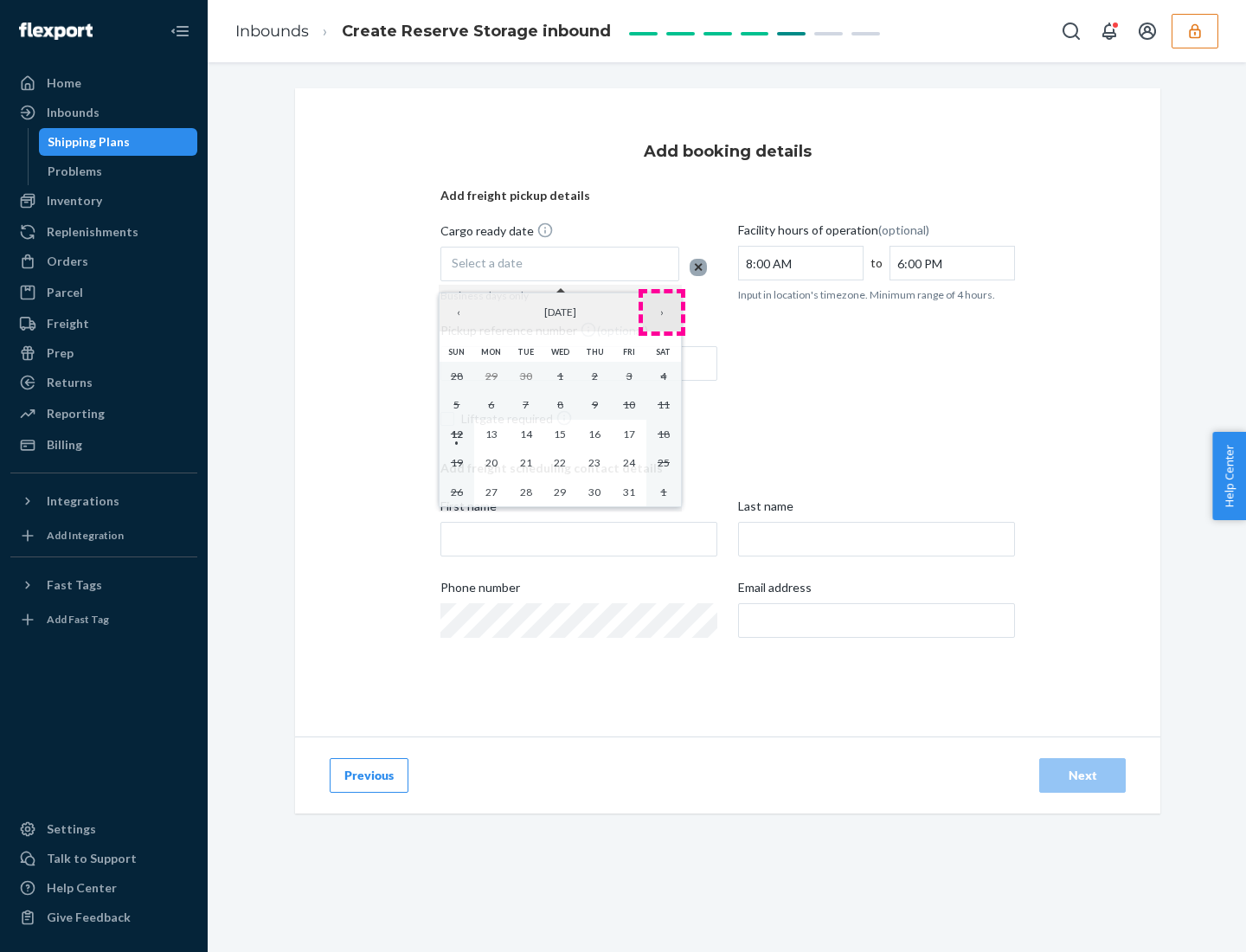
click at [662, 313] on button "›" at bounding box center [662, 313] width 38 height 38
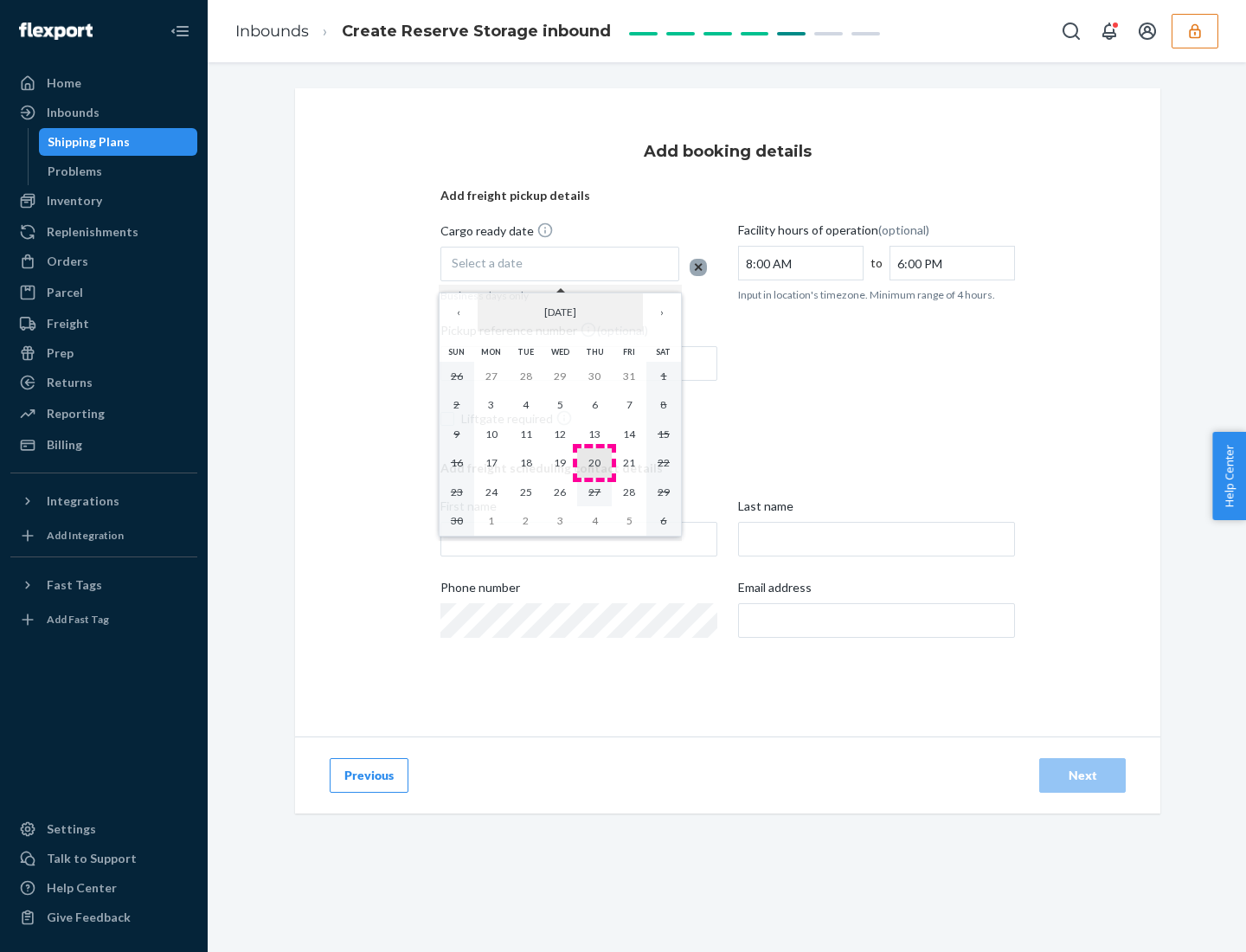
click at [594, 462] on abbr "20" at bounding box center [594, 462] width 12 height 13
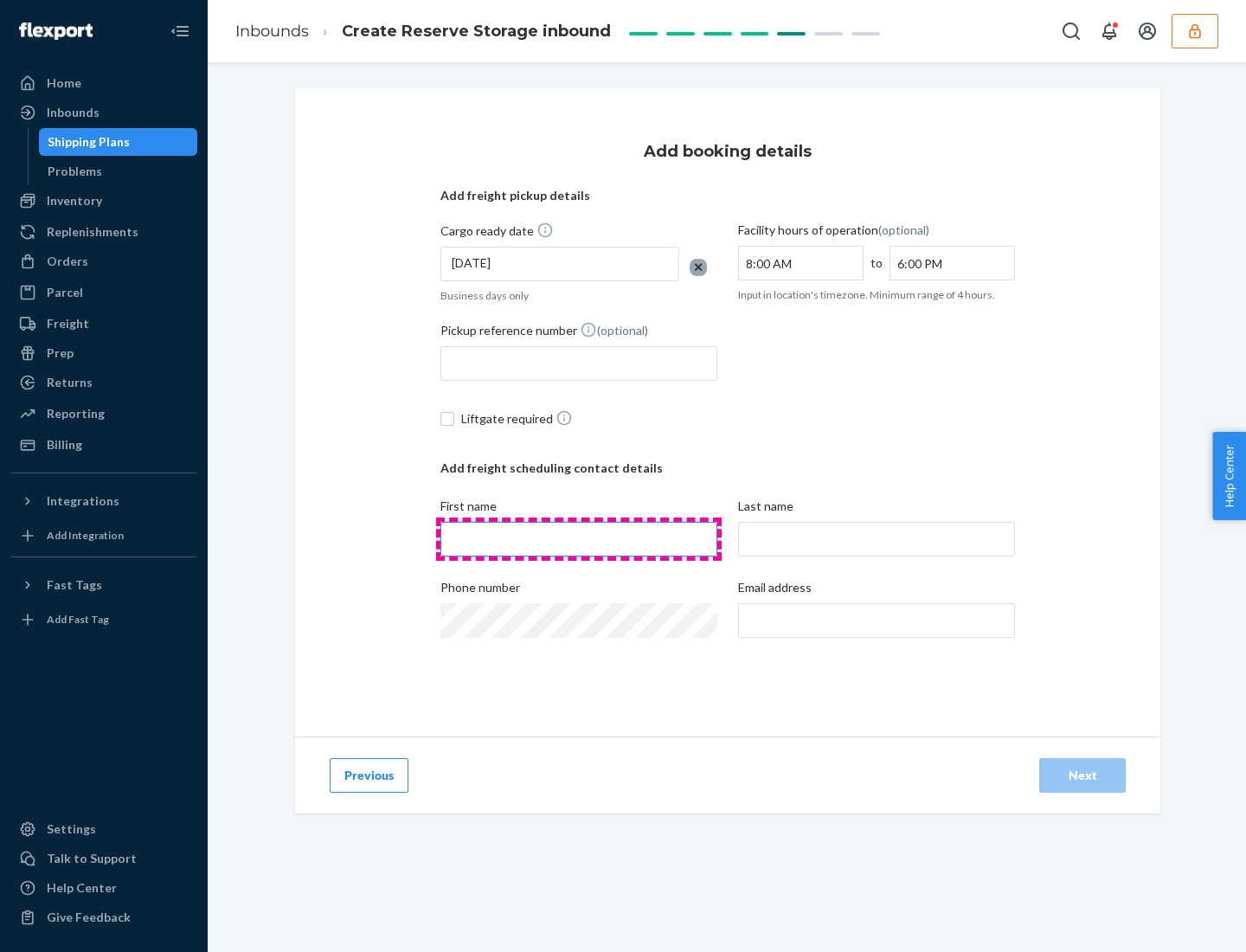
click at [579, 539] on input "First name" at bounding box center [579, 539] width 277 height 35
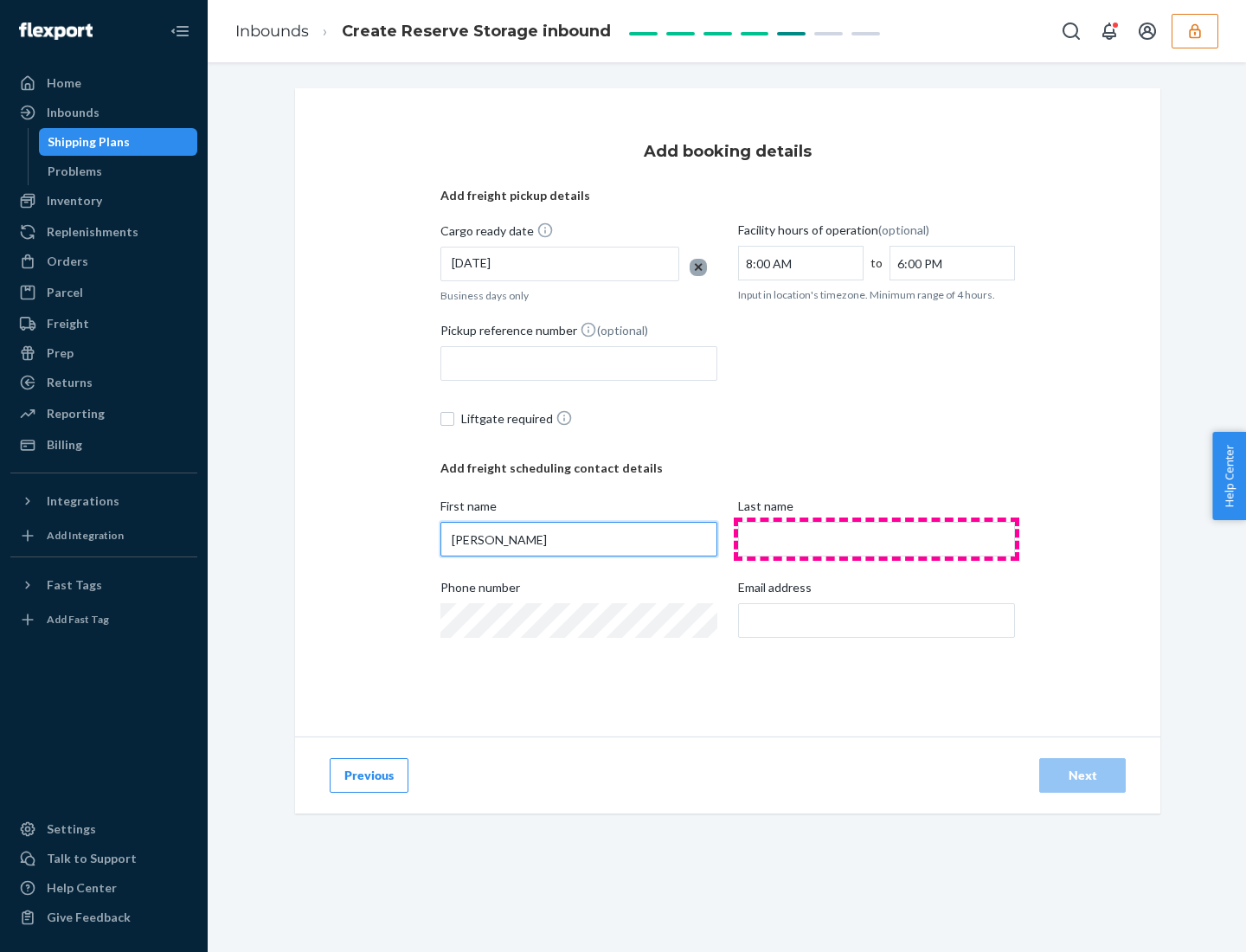
type input "[PERSON_NAME]"
click at [877, 539] on input "Last name" at bounding box center [877, 539] width 277 height 35
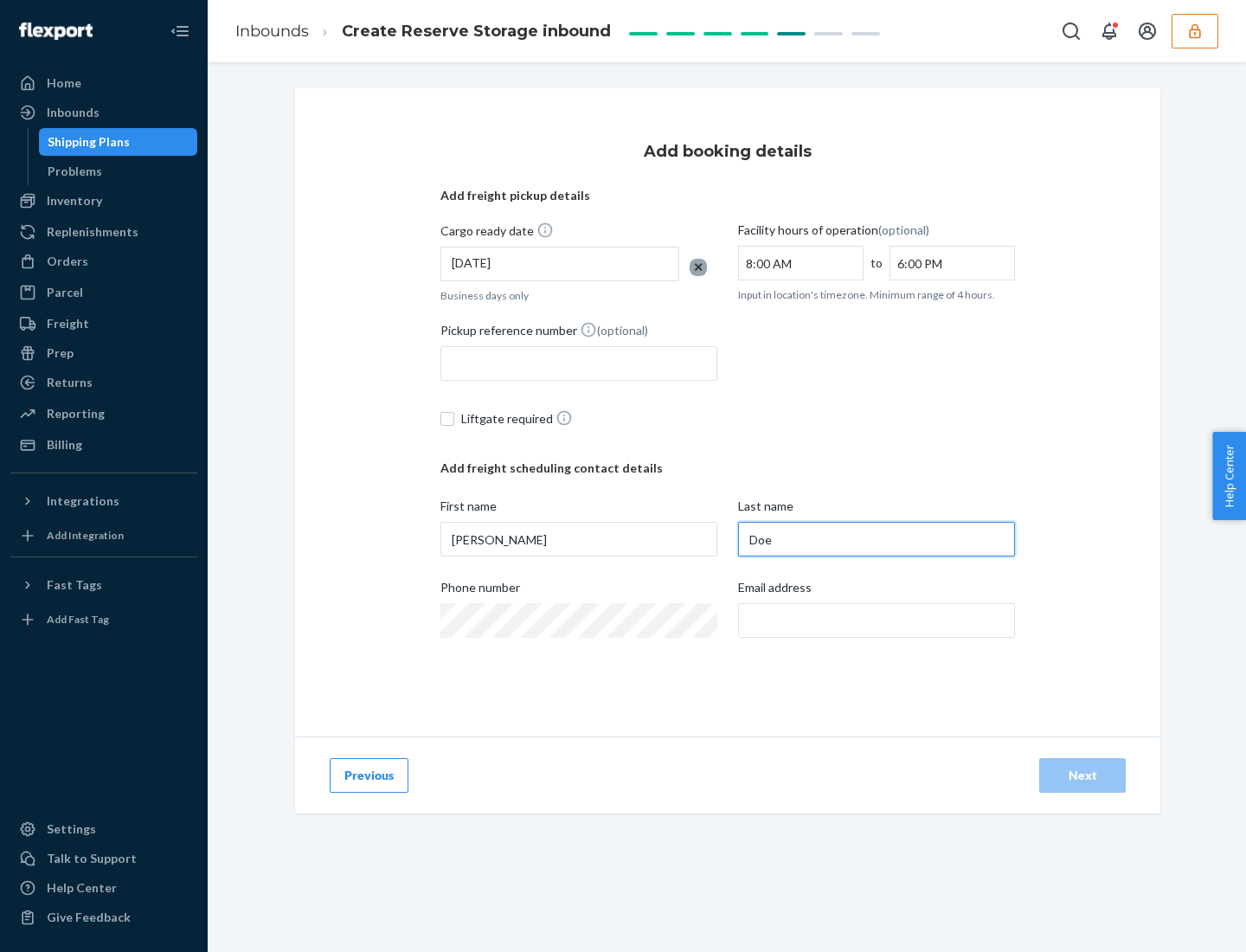
type input "Doe"
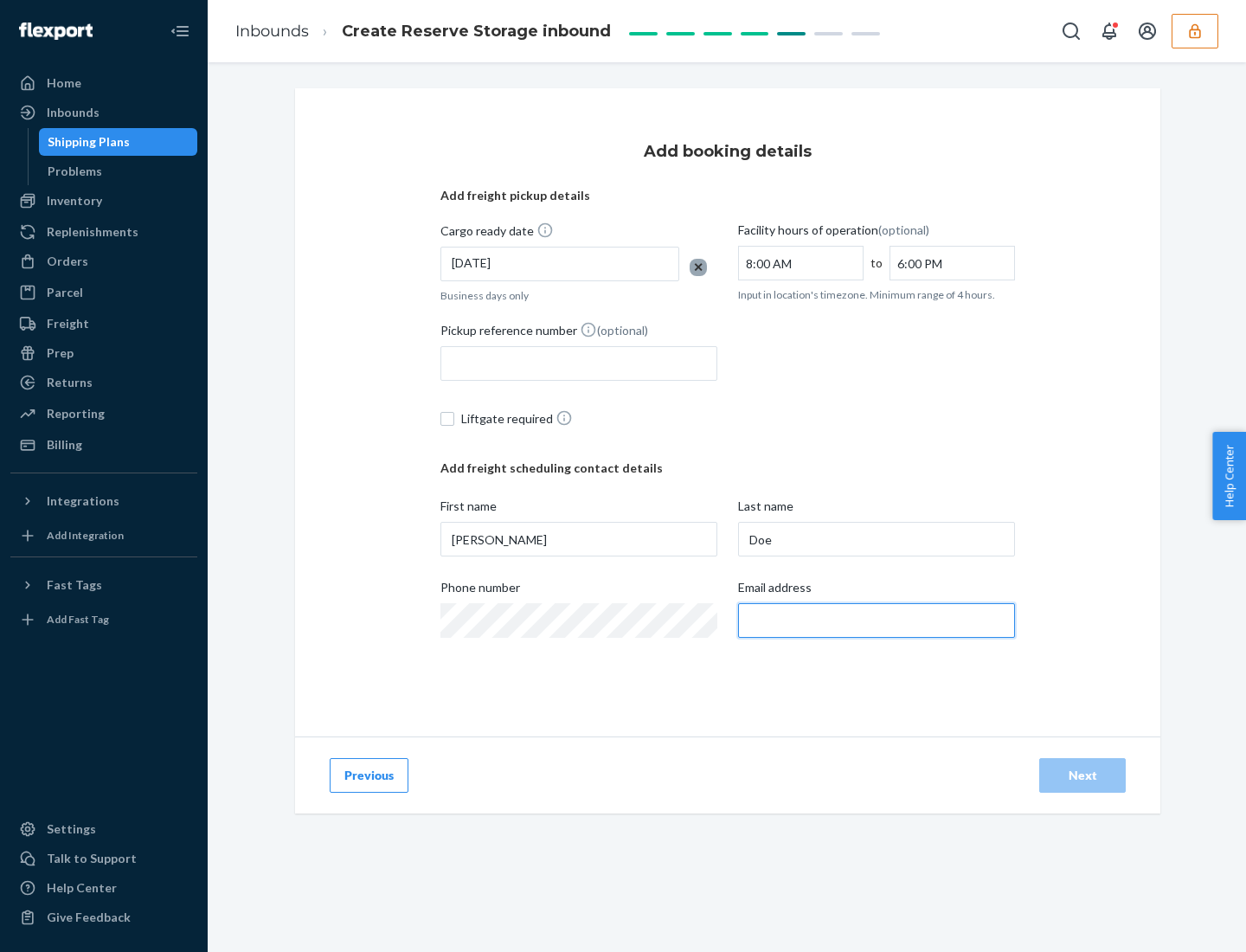
click at [877, 620] on input "Email address" at bounding box center [877, 620] width 277 height 35
type input "[EMAIL_ADDRESS][DOMAIN_NAME]"
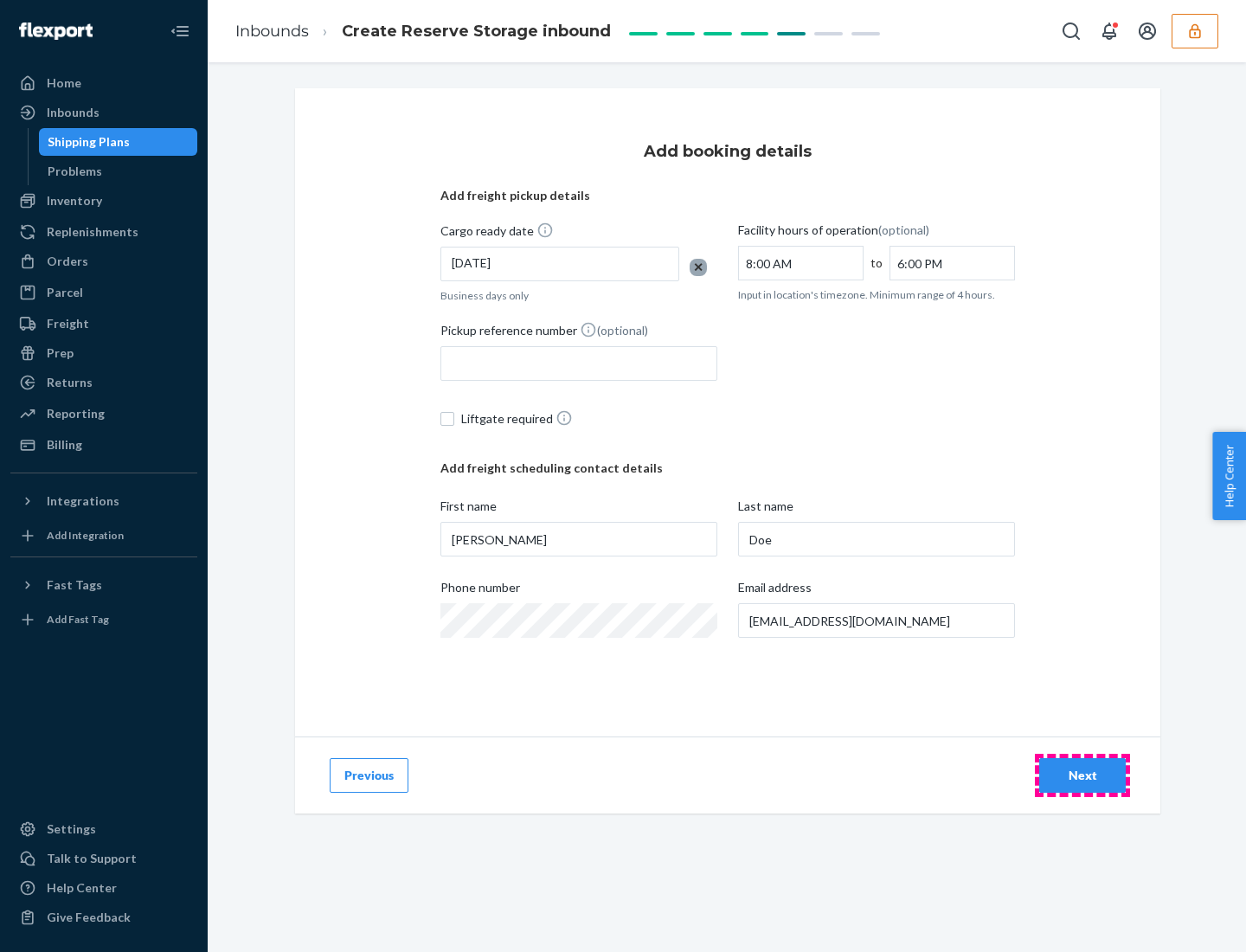
click at [1083, 775] on div "Next" at bounding box center [1083, 775] width 57 height 17
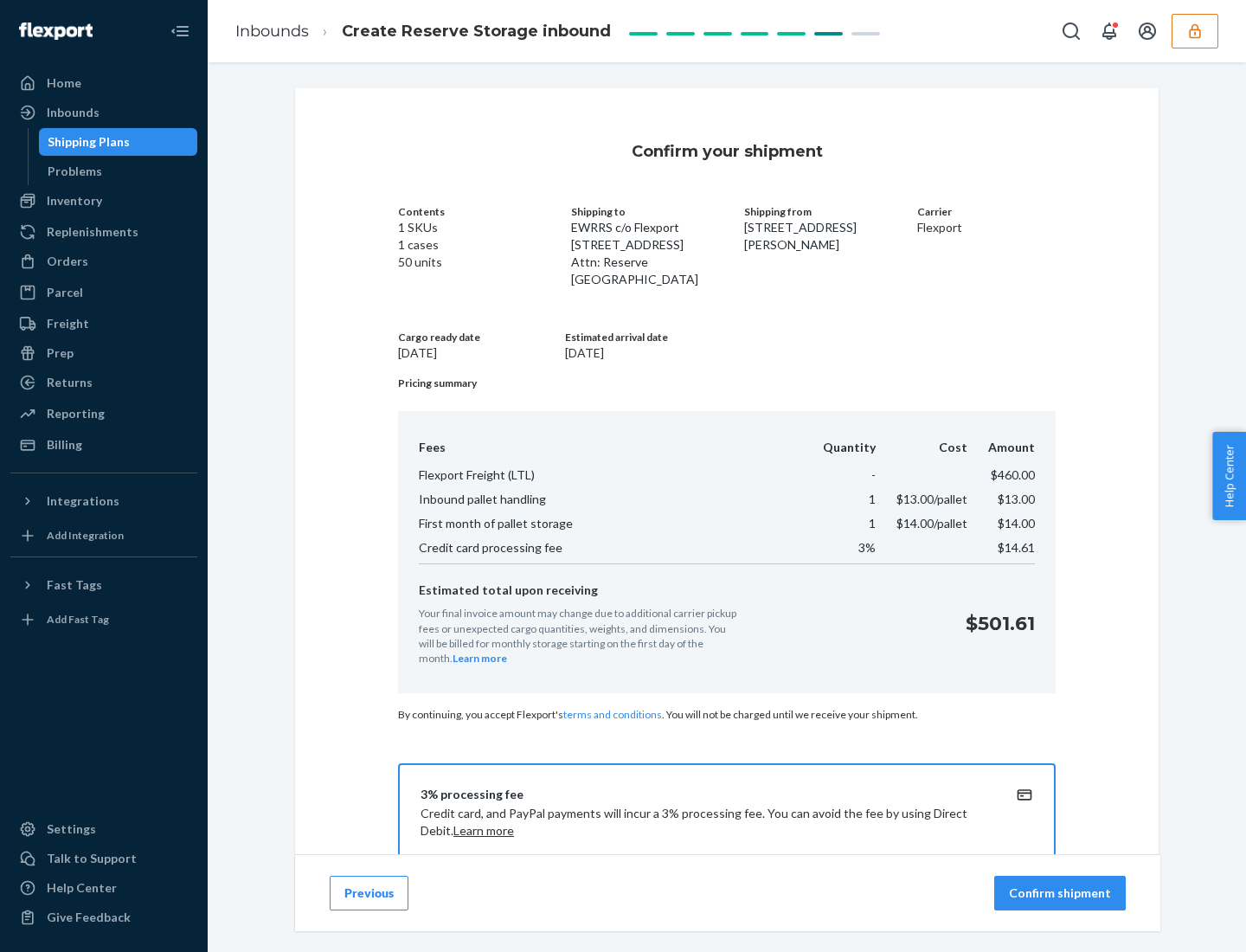
scroll to position [249, 0]
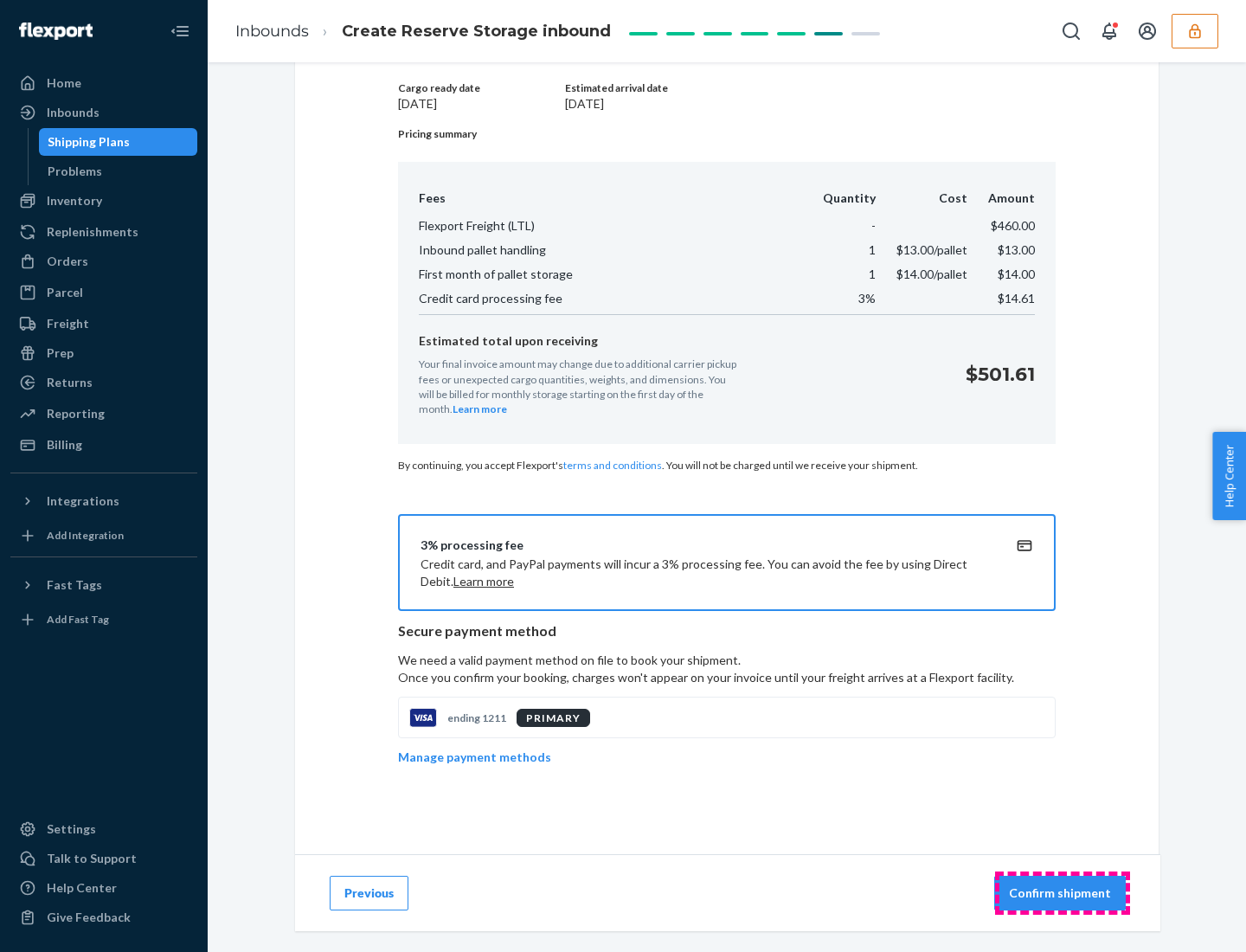
click at [1062, 893] on p "Confirm shipment" at bounding box center [1061, 893] width 102 height 17
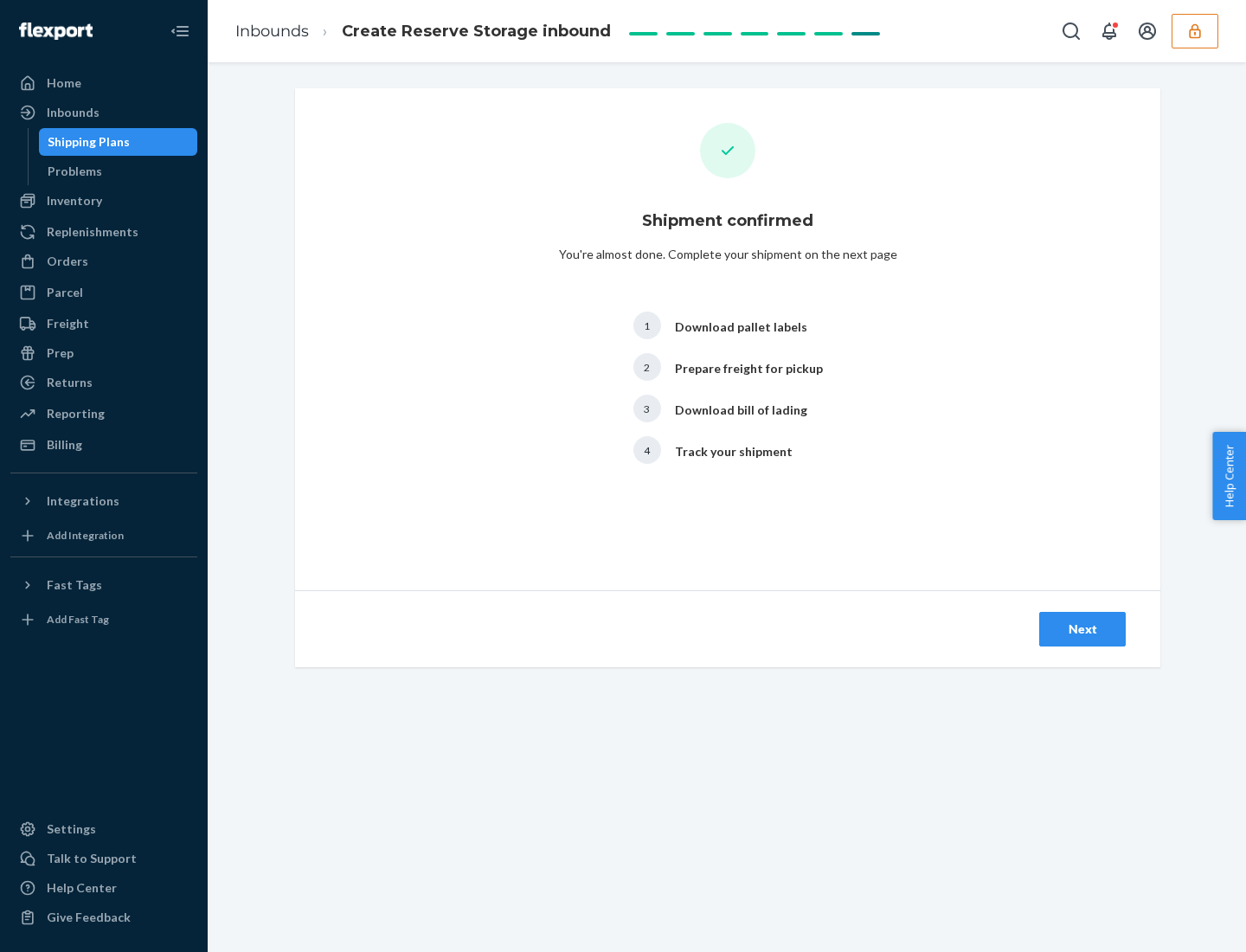
click at [1083, 629] on div "Next" at bounding box center [1083, 629] width 57 height 17
